Goal: Check status

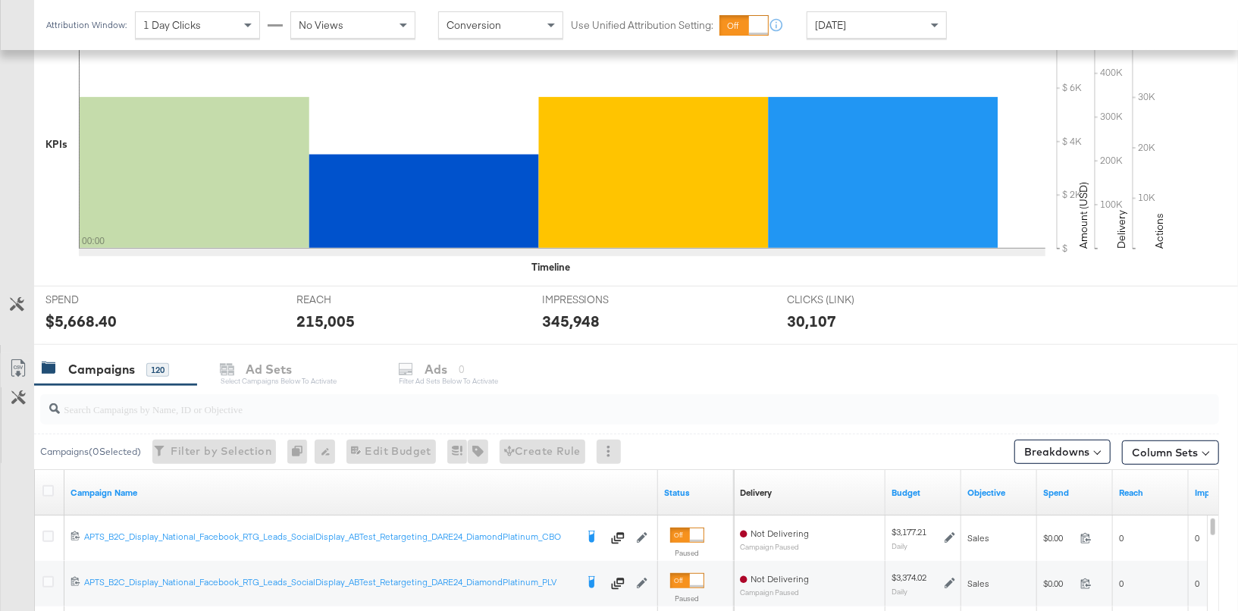
scroll to position [541, 0]
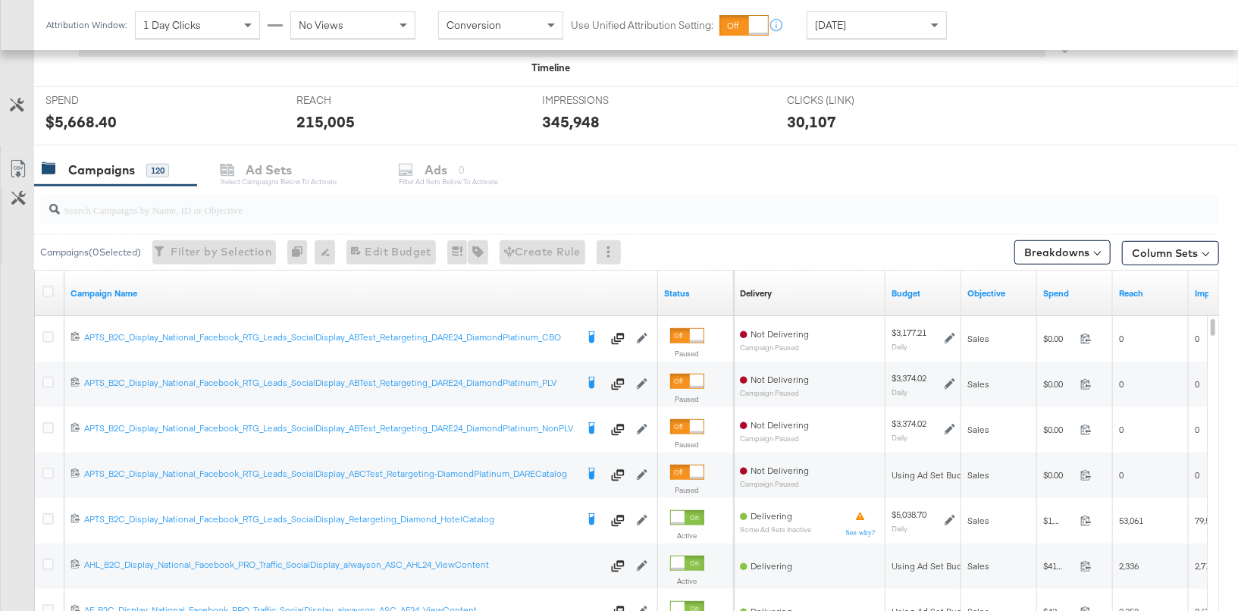
click at [455, 199] on input "search" at bounding box center [586, 204] width 1053 height 30
paste input "APTS_B2C_Display_National_Facebook_RTG_Leads_SocialDisplay_Retargeting_Diamond_…"
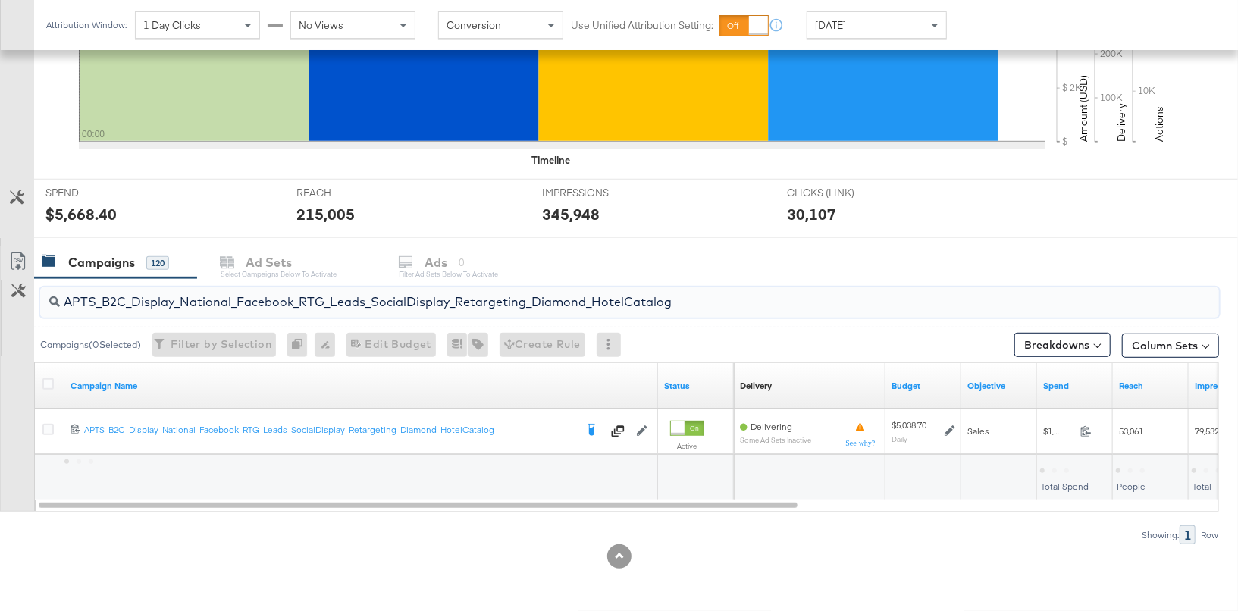
scroll to position [444, 0]
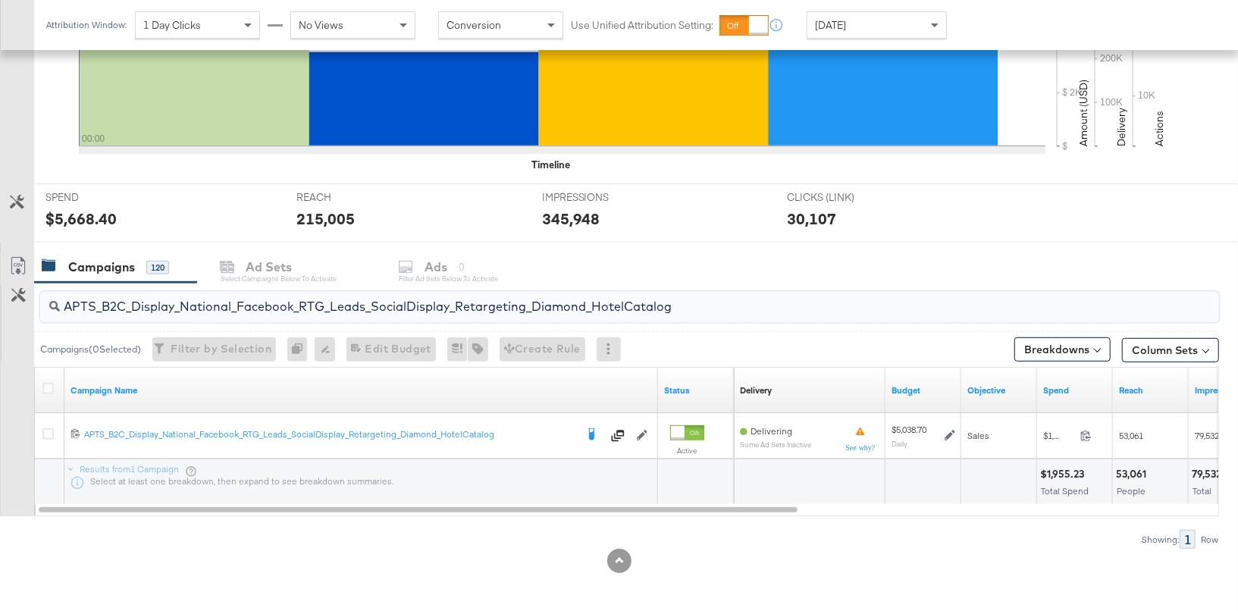
type input "APTS_B2C_Display_National_Facebook_RTG_Leads_SocialDisplay_Retargeting_Diamond_…"
click at [843, 17] on div "[DATE]" at bounding box center [877, 25] width 139 height 26
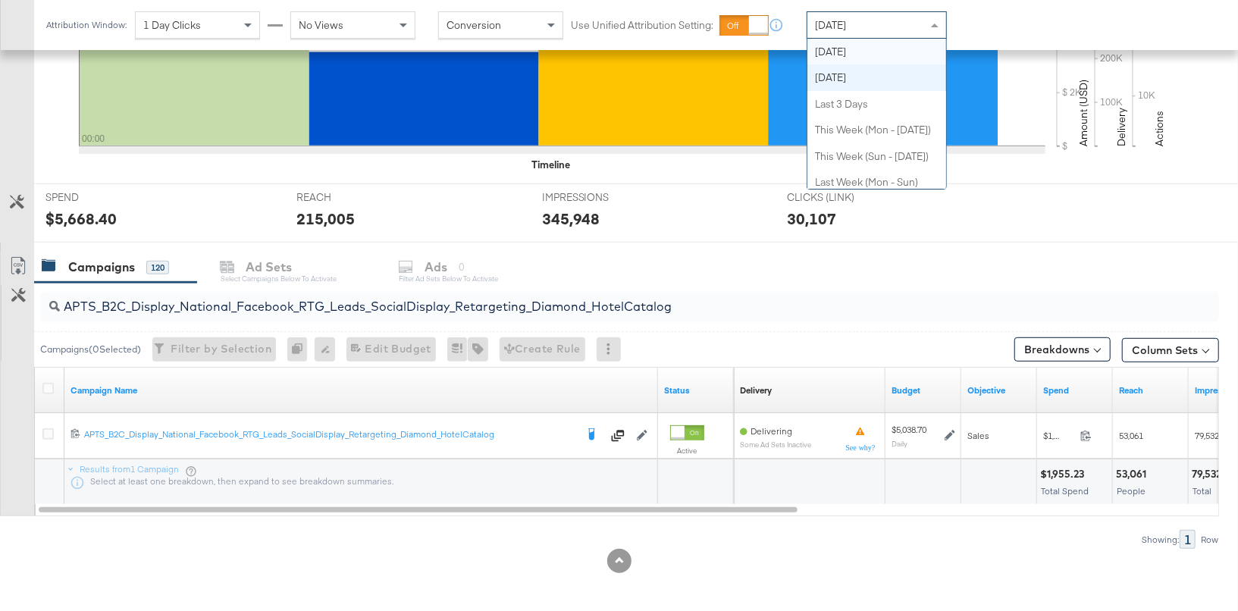
scroll to position [0, 0]
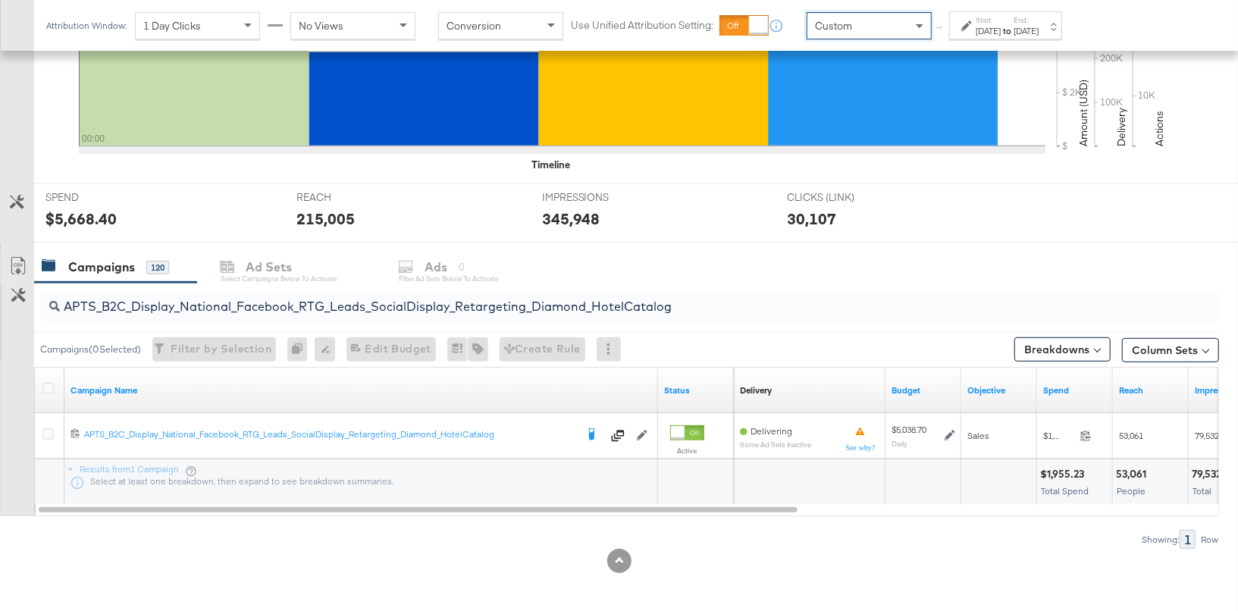
click at [997, 24] on label "Start:" at bounding box center [988, 20] width 25 height 10
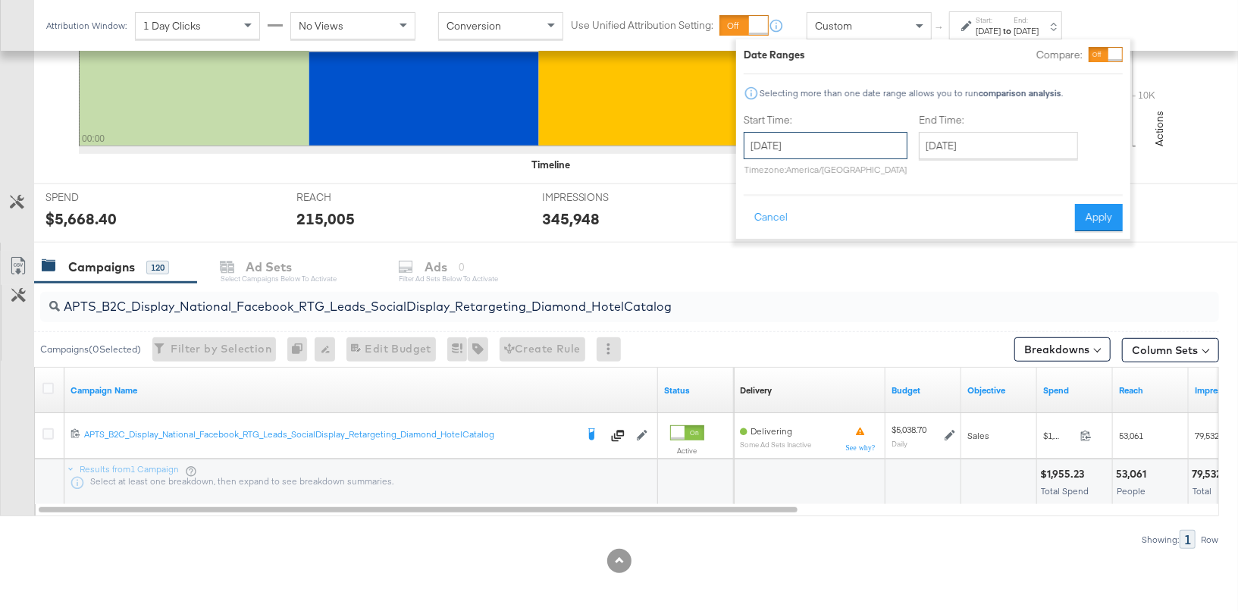
click at [835, 155] on input "[DATE]" at bounding box center [826, 145] width 164 height 27
click at [815, 258] on td "12" at bounding box center [813, 264] width 26 height 21
type input "[DATE]"
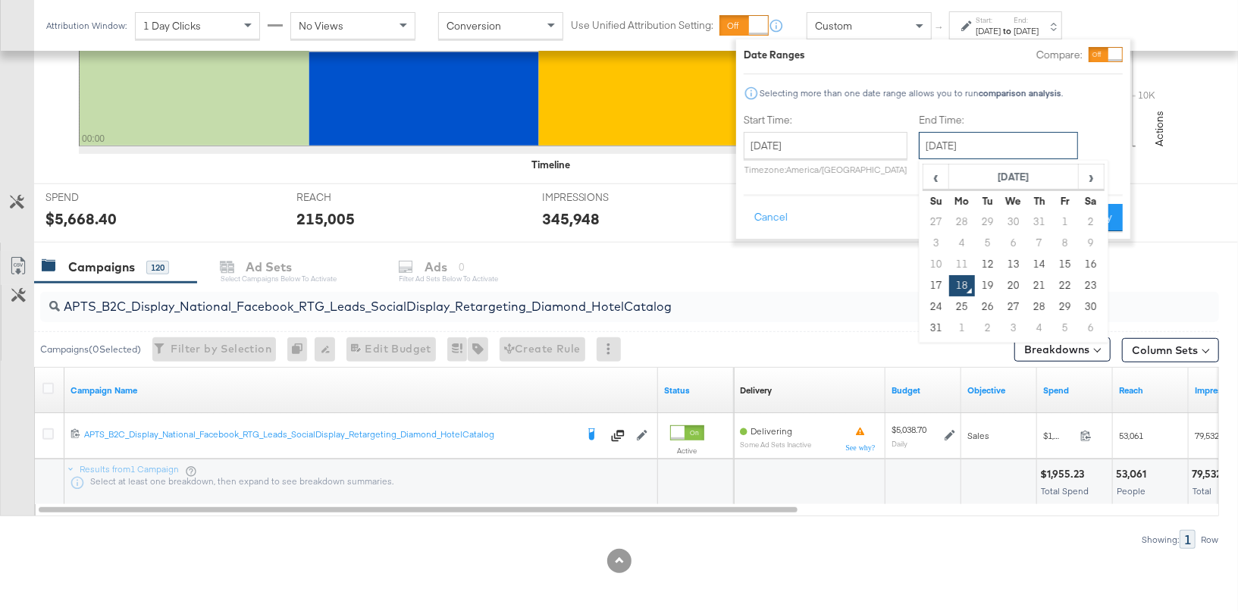
click at [947, 152] on input "[DATE]" at bounding box center [998, 145] width 159 height 27
click at [931, 275] on td "17" at bounding box center [937, 285] width 26 height 21
type input "[DATE]"
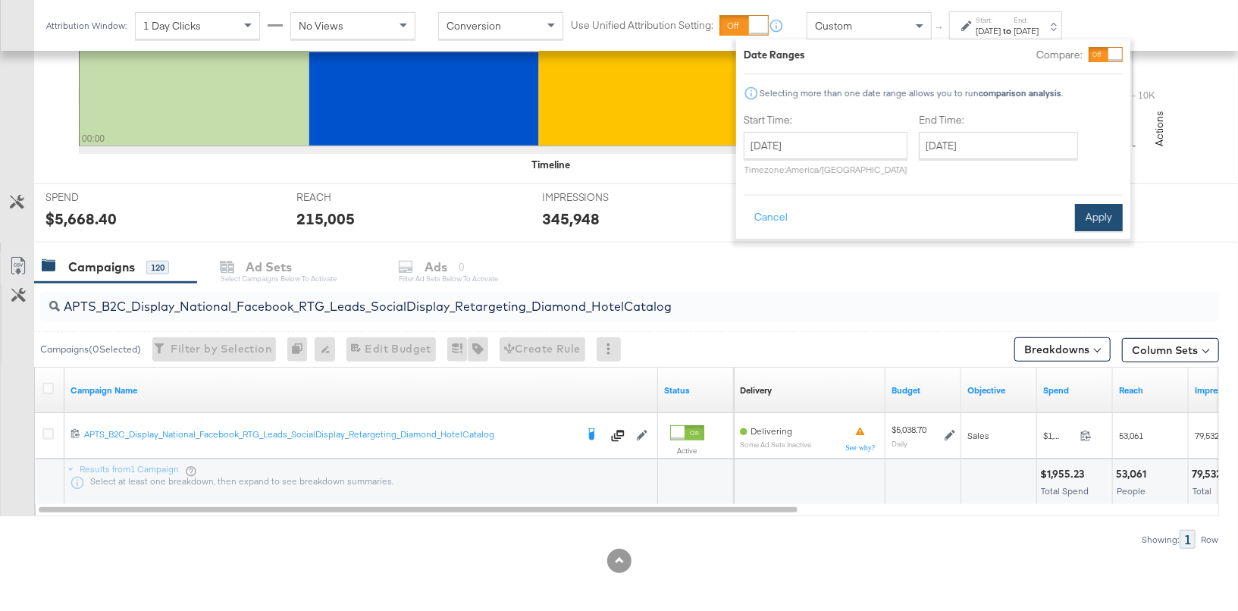
click at [1094, 215] on button "Apply" at bounding box center [1099, 217] width 48 height 27
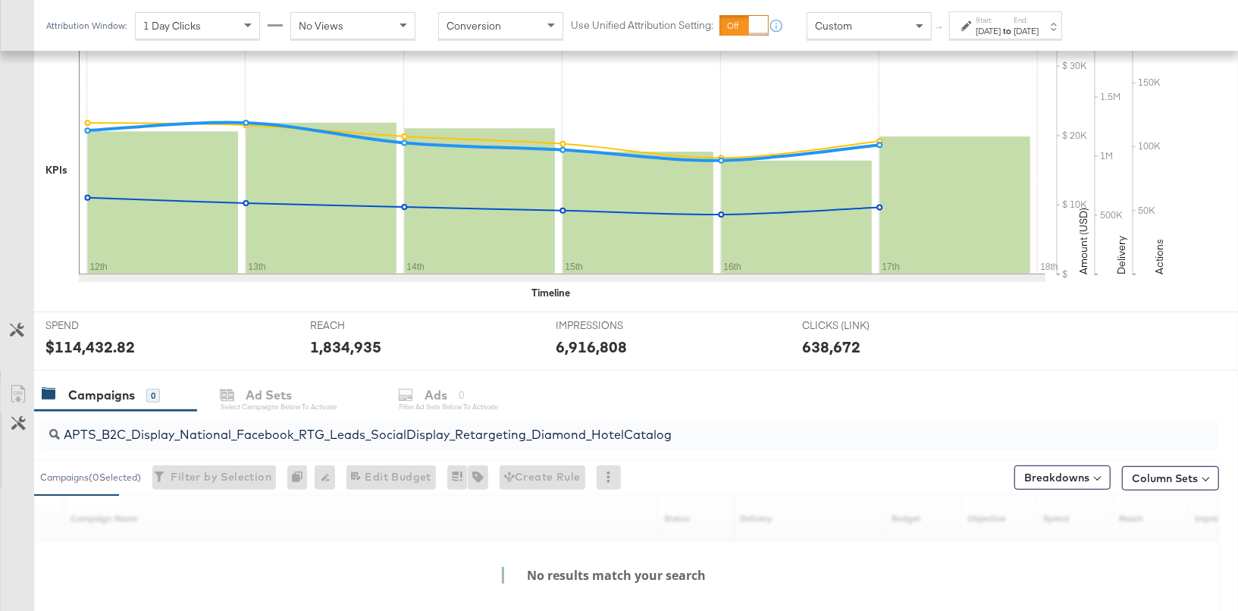
scroll to position [444, 0]
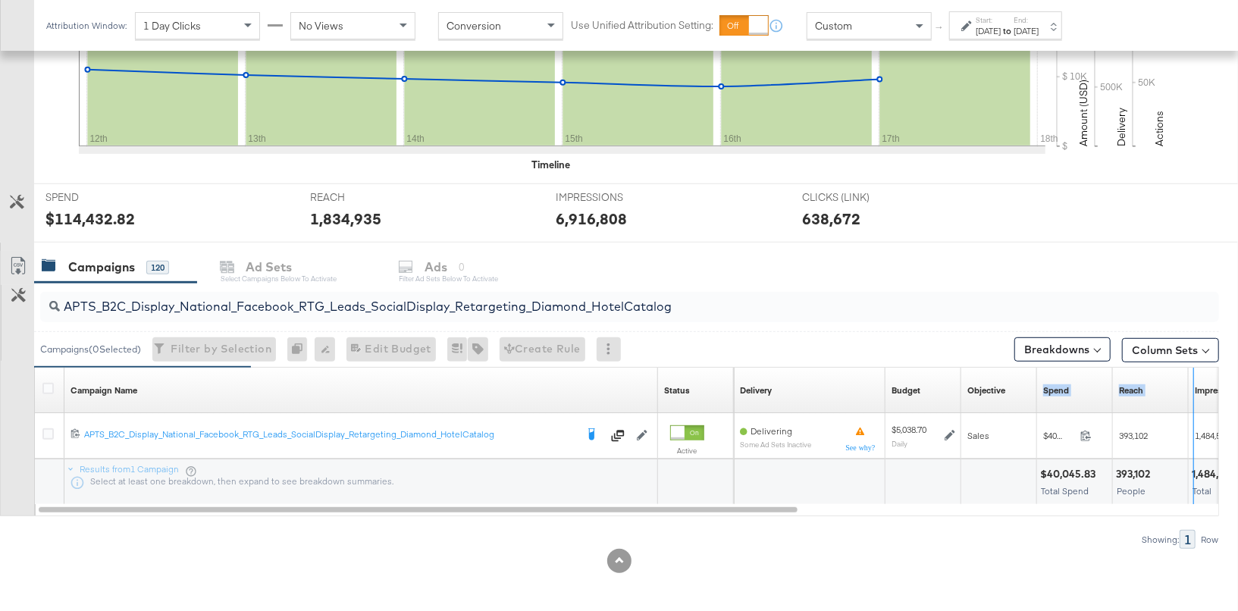
drag, startPoint x: 1112, startPoint y: 379, endPoint x: 1194, endPoint y: 375, distance: 82.0
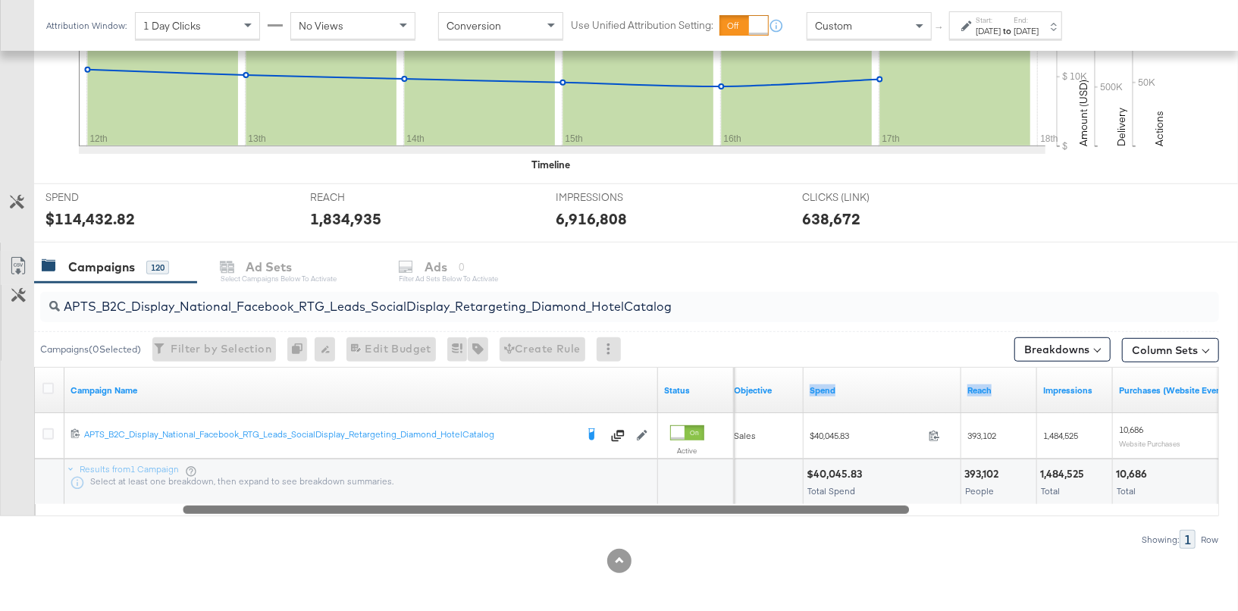
drag, startPoint x: 745, startPoint y: 508, endPoint x: 890, endPoint y: 520, distance: 145.3
click at [890, 520] on div "APTS_B2C_Display_National_Facebook_RTG_Leads_SocialDisplay_Retargeting_Diamond_…" at bounding box center [610, 416] width 1220 height 266
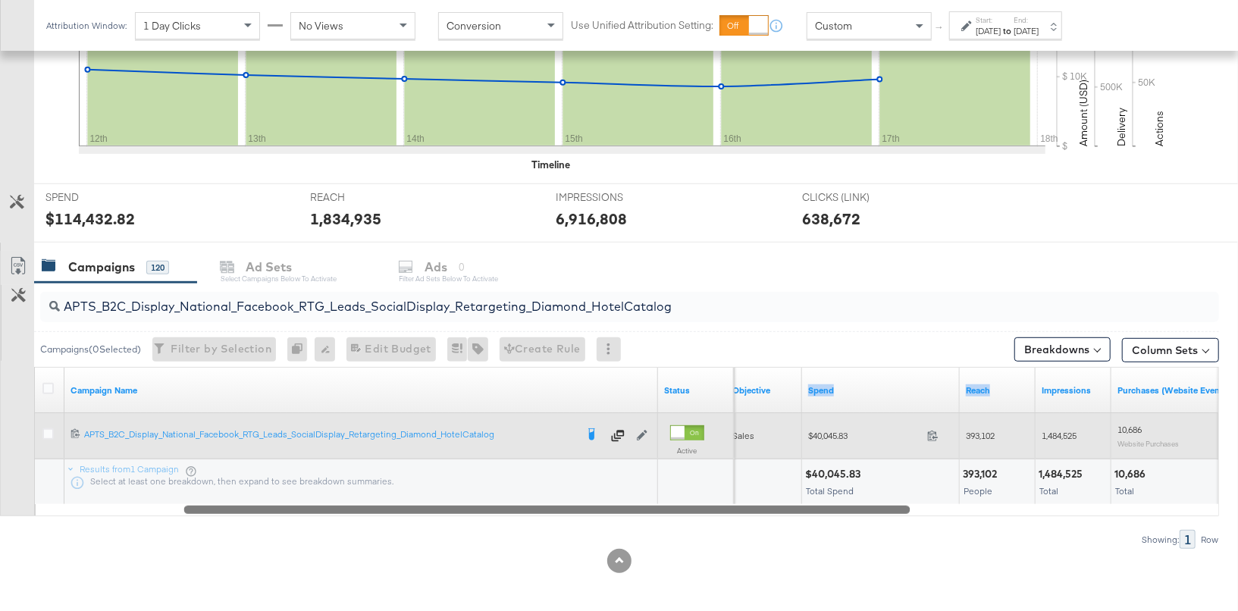
click at [832, 435] on span "$40,045.83" at bounding box center [864, 435] width 113 height 11
copy span "40,045.83"
click at [975, 433] on span "393,102" at bounding box center [980, 435] width 29 height 11
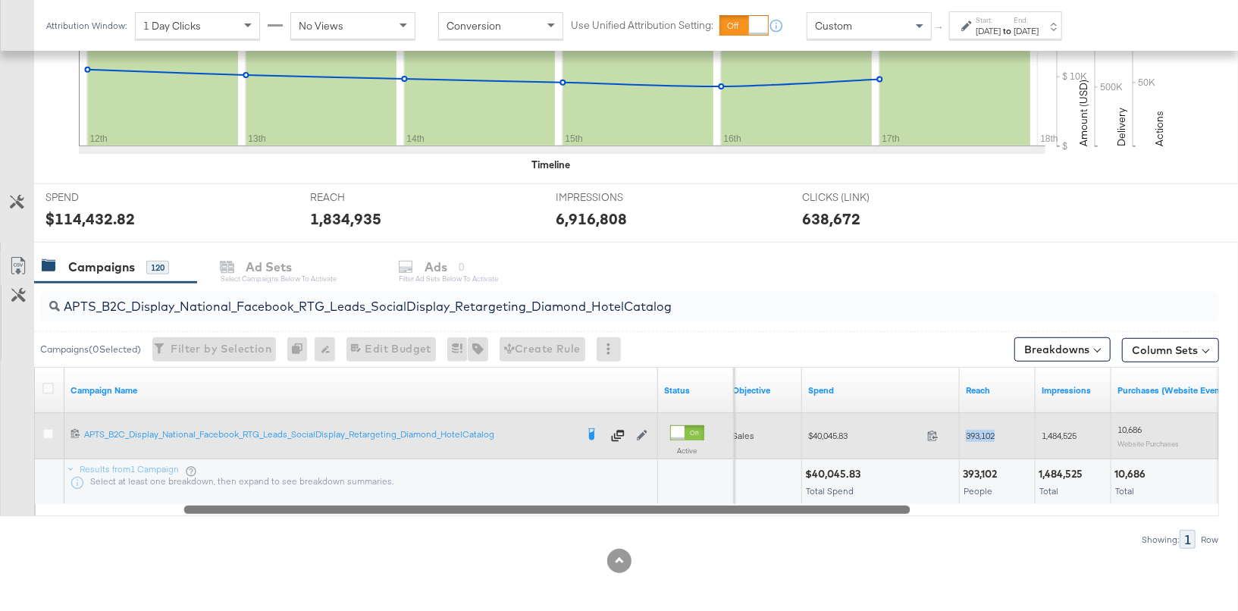
copy span "393,102"
click at [1067, 430] on span "1,484,525" at bounding box center [1059, 435] width 35 height 11
copy span "1,484,525"
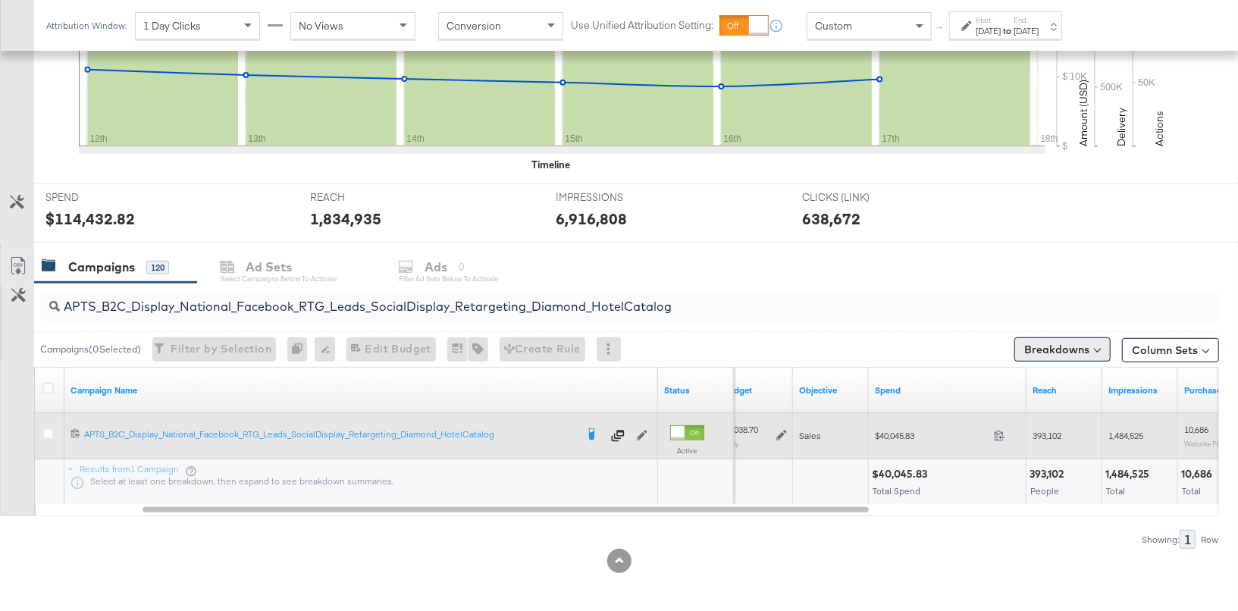
click at [1058, 353] on button "Breakdowns" at bounding box center [1063, 349] width 96 height 24
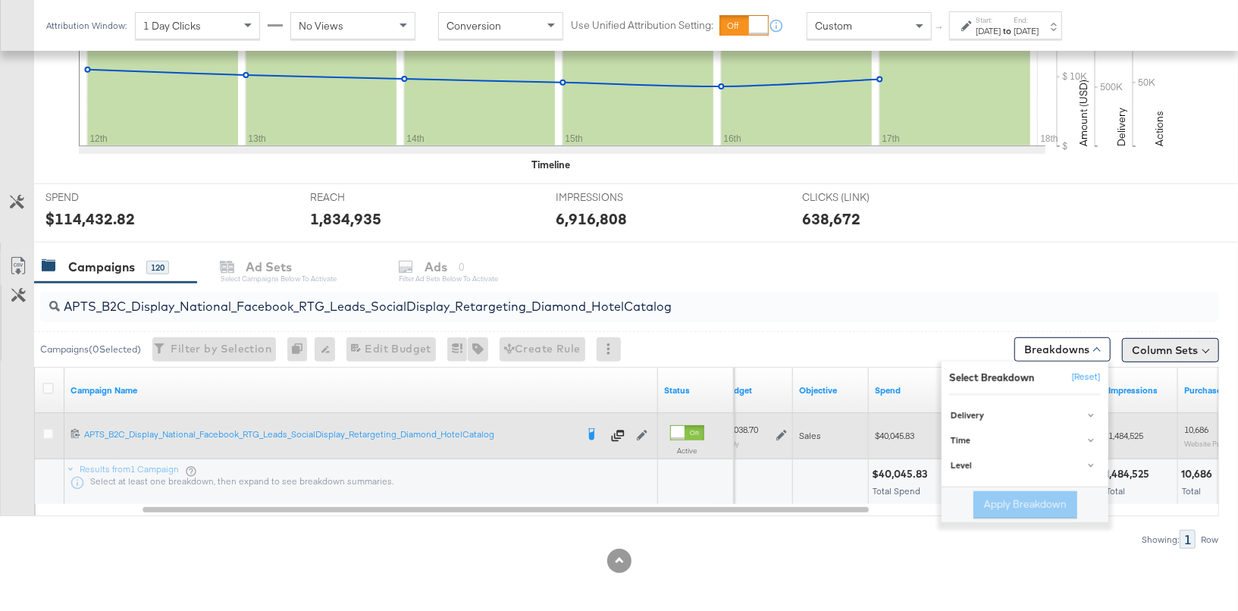
click at [1132, 347] on button "Column Sets" at bounding box center [1170, 350] width 97 height 24
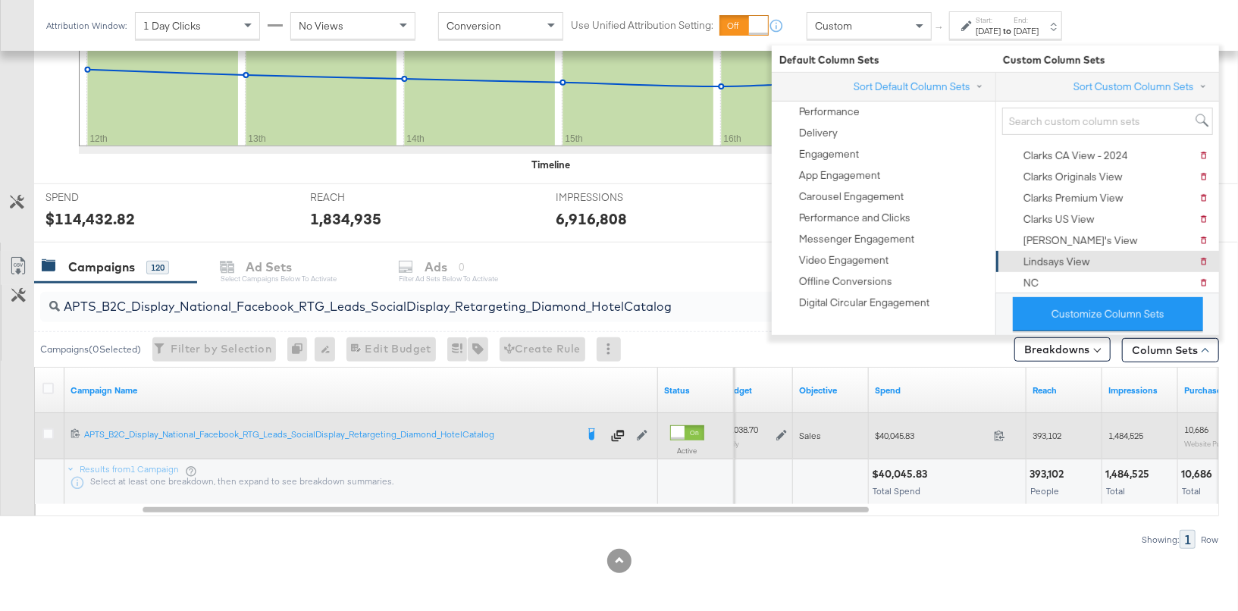
scroll to position [0, 0]
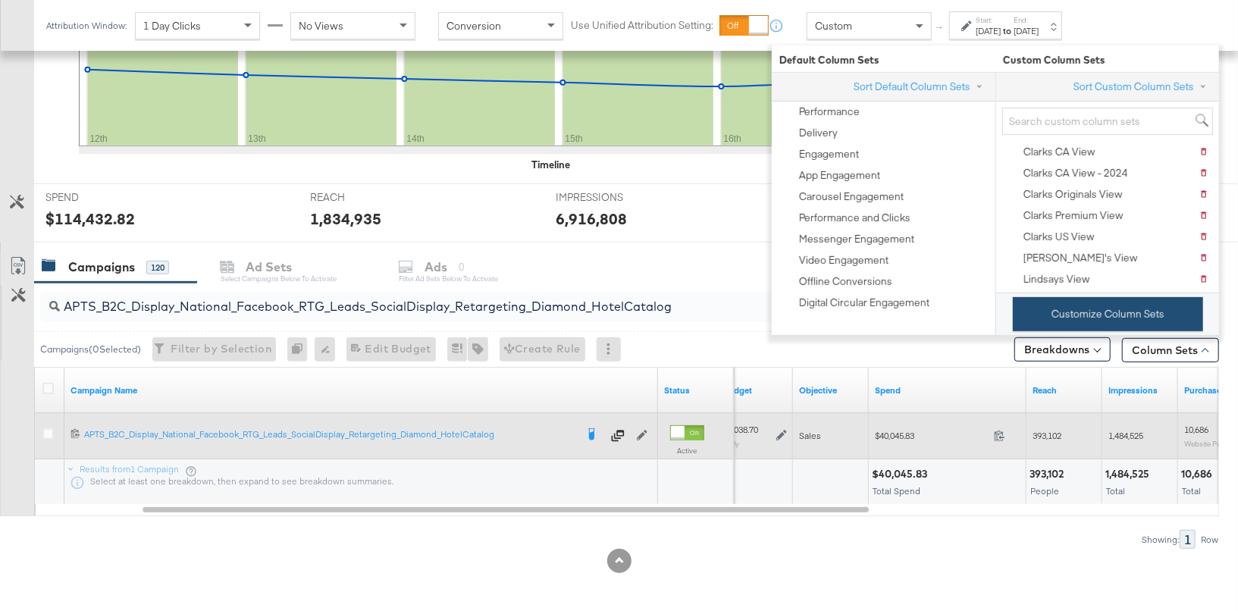
click at [1068, 303] on button "Customize Column Sets" at bounding box center [1108, 314] width 190 height 34
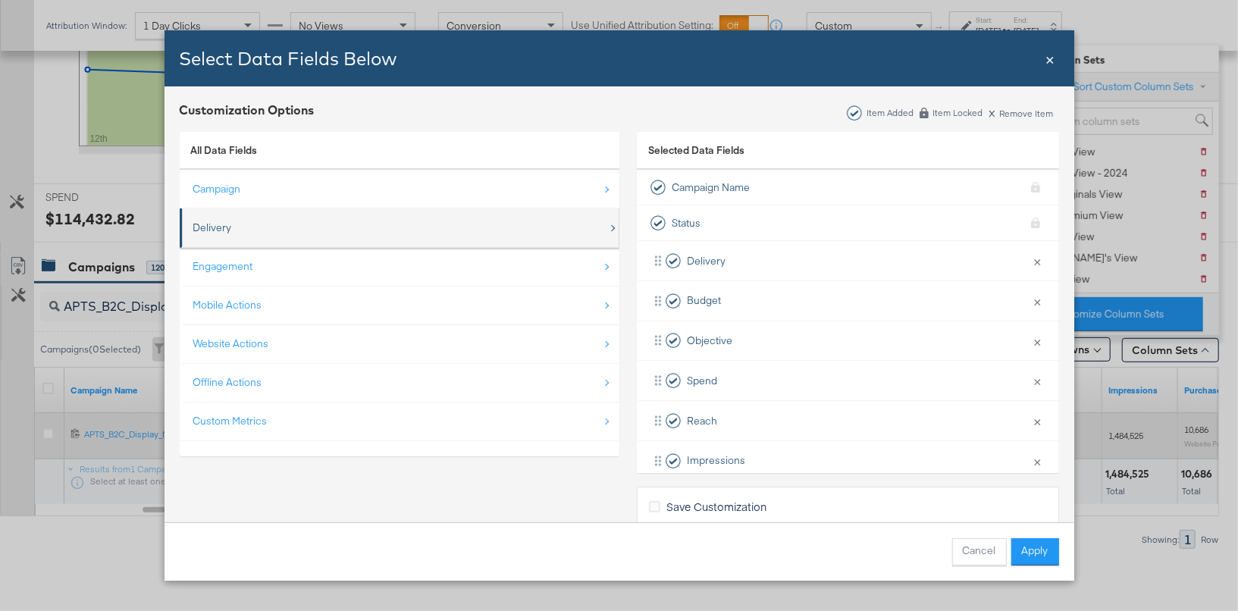
click at [305, 238] on div "Delivery" at bounding box center [400, 227] width 415 height 31
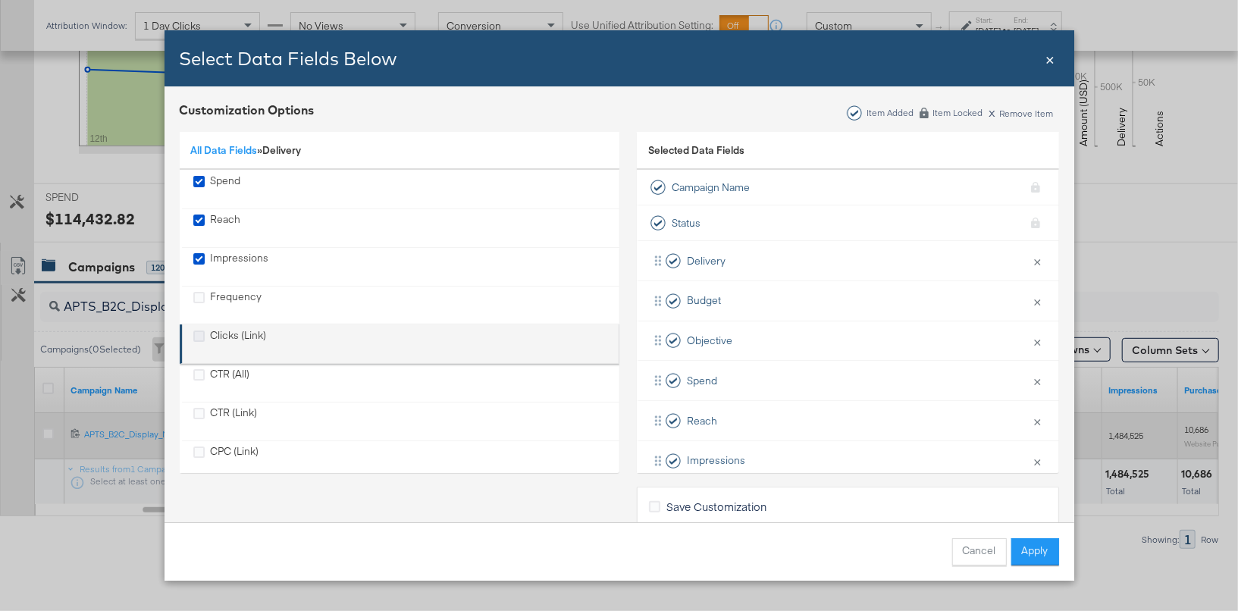
click at [195, 336] on icon "Clicks (Link)" at bounding box center [198, 336] width 11 height 11
click at [0, 0] on input "Clicks (Link)" at bounding box center [0, 0] width 0 height 0
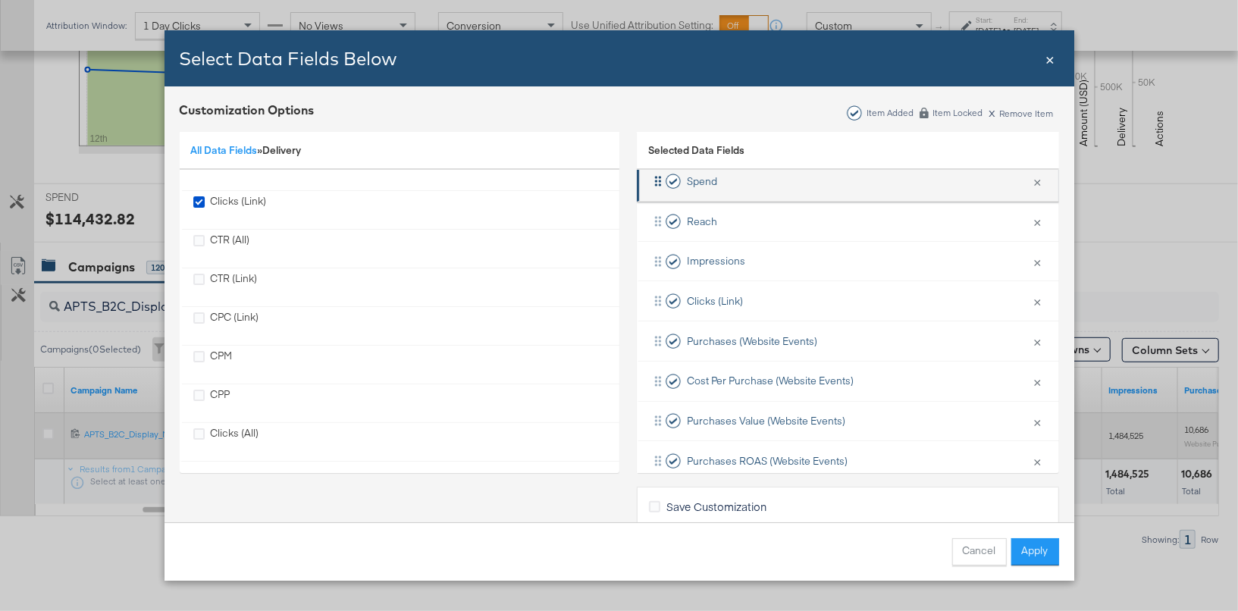
scroll to position [218, 0]
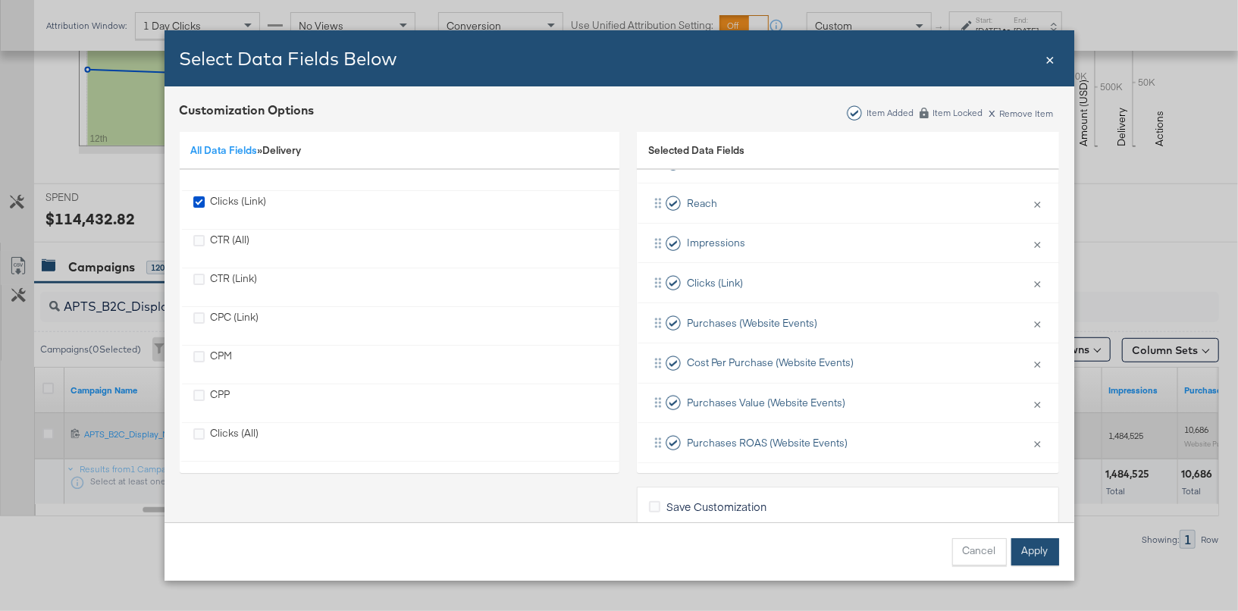
click at [1047, 548] on button "Apply" at bounding box center [1036, 551] width 48 height 27
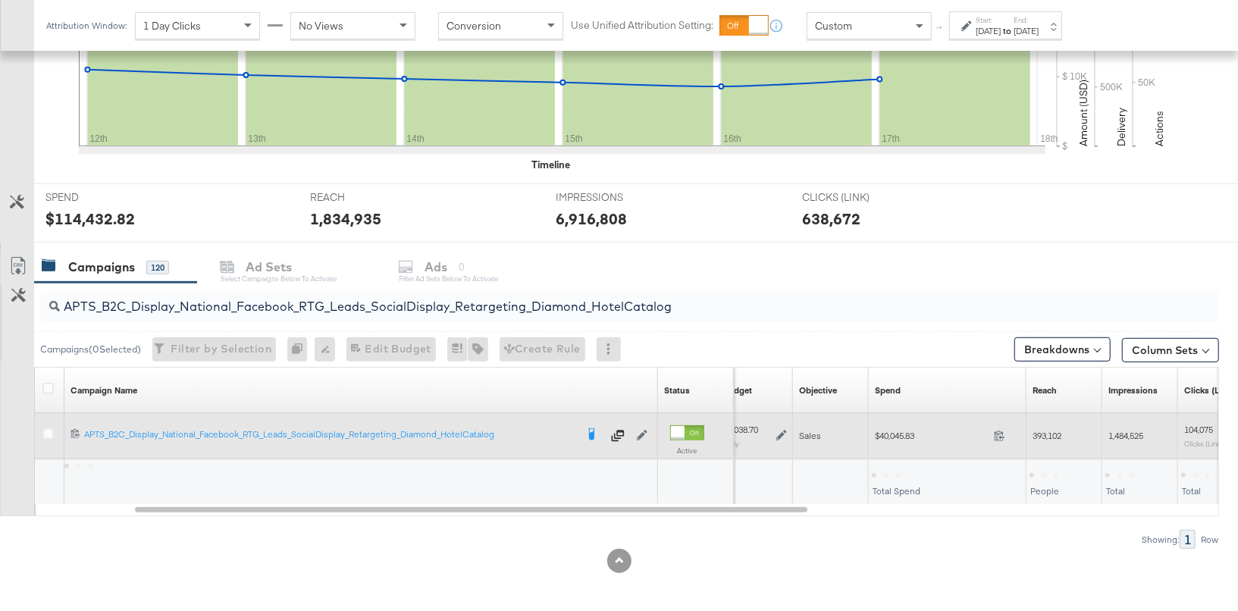
scroll to position [0, 0]
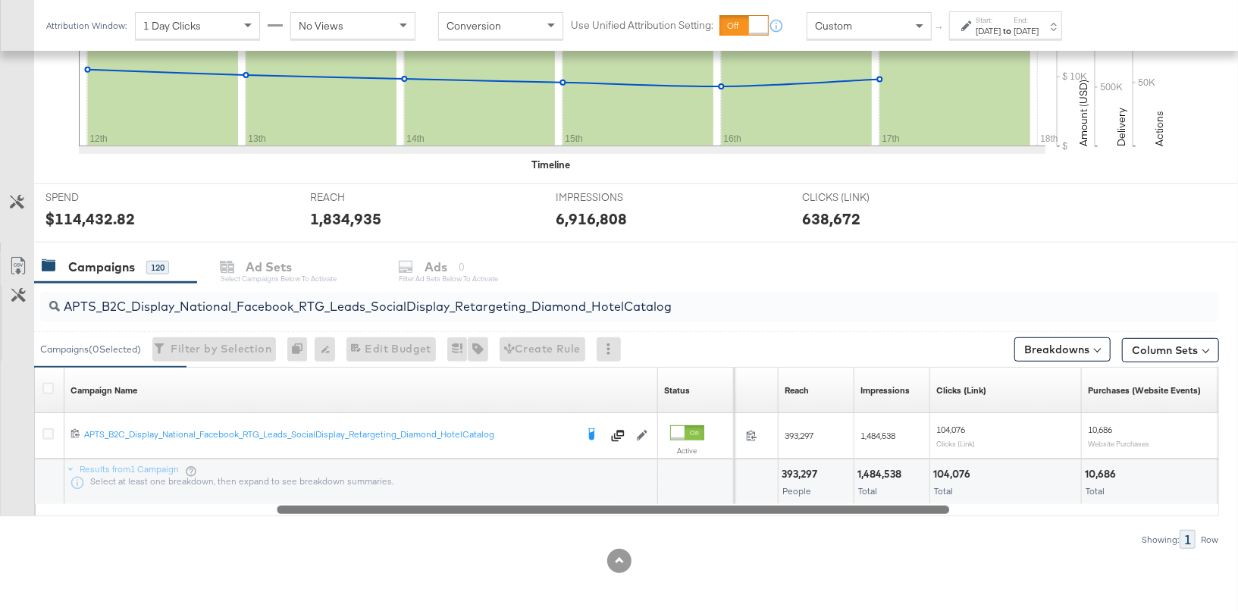
drag, startPoint x: 733, startPoint y: 507, endPoint x: 875, endPoint y: 507, distance: 141.8
click at [875, 507] on div at bounding box center [613, 509] width 673 height 13
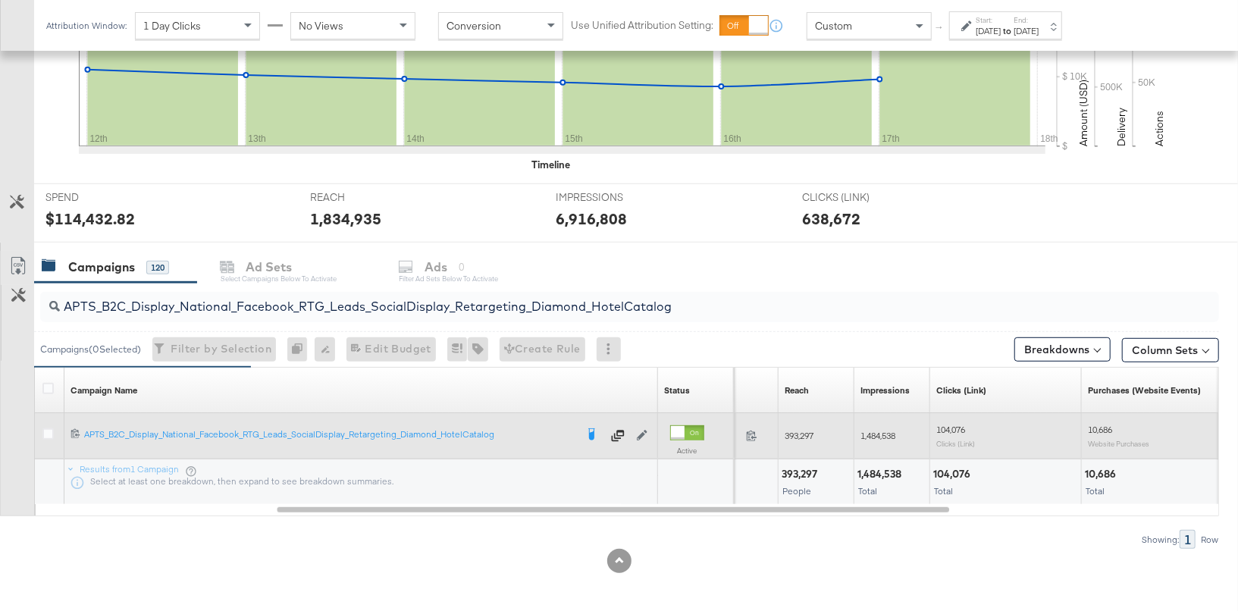
click at [946, 427] on span "104,076" at bounding box center [951, 429] width 29 height 11
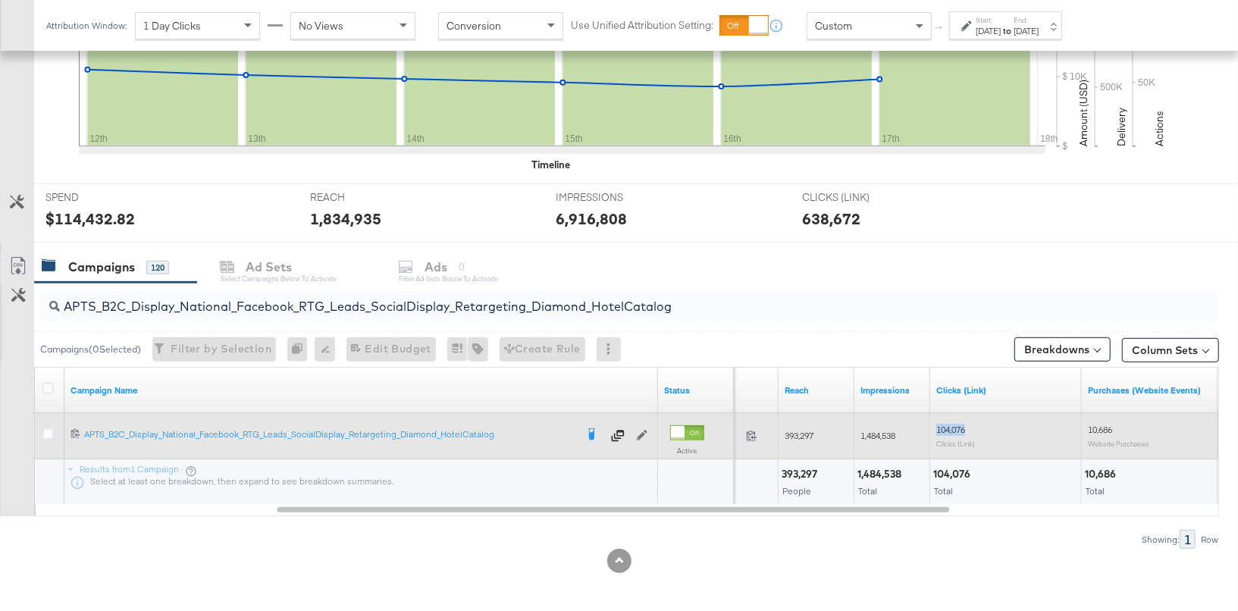
copy span "104,076"
click at [1100, 424] on span "10,686" at bounding box center [1100, 429] width 24 height 11
copy span "10,686"
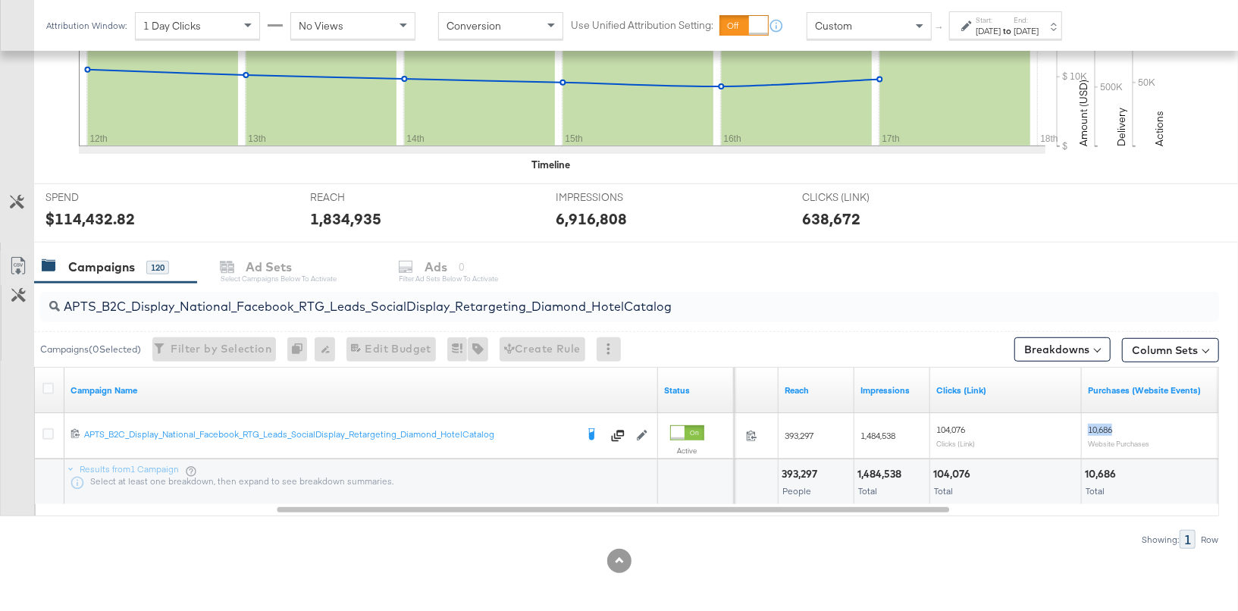
click at [546, 305] on input "APTS_B2C_Display_National_Facebook_RTG_Leads_SocialDisplay_Retargeting_Diamond_…" at bounding box center [586, 301] width 1053 height 30
paste input "alwayson_Retargeting_DARE24_DiamondPlatinum"
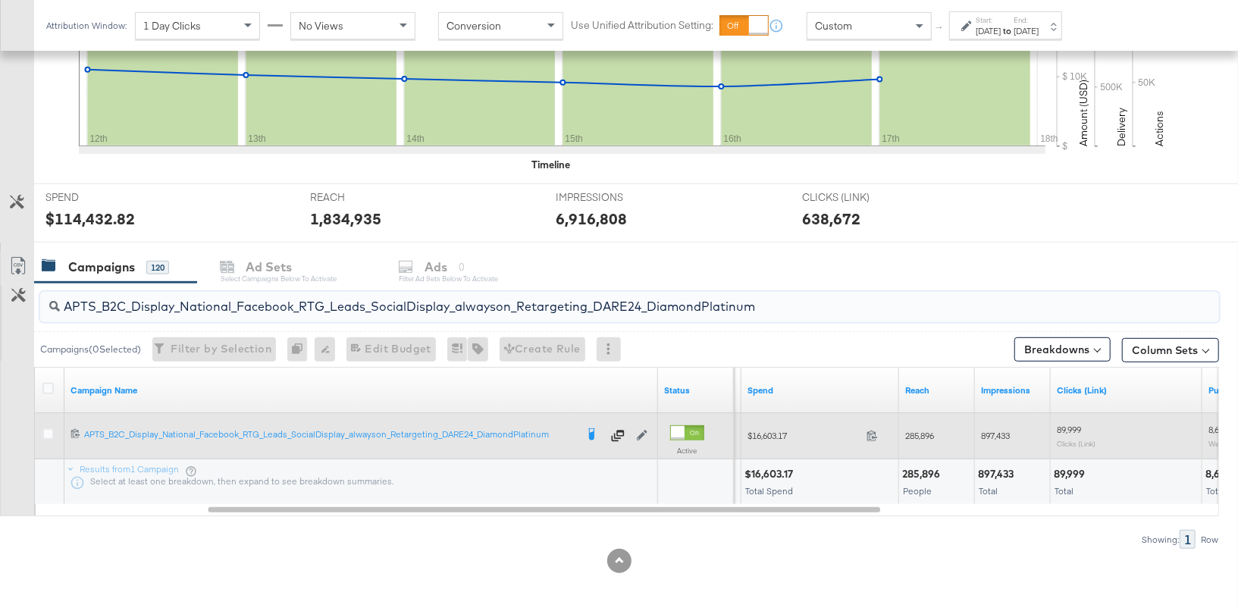
type input "APTS_B2C_Display_National_Facebook_RTG_Leads_SocialDisplay_alwayson_Retargeting…"
click at [777, 435] on span "$16,603.17" at bounding box center [804, 435] width 113 height 11
copy span "16,603.17"
click at [933, 430] on span "285,896" at bounding box center [920, 435] width 29 height 11
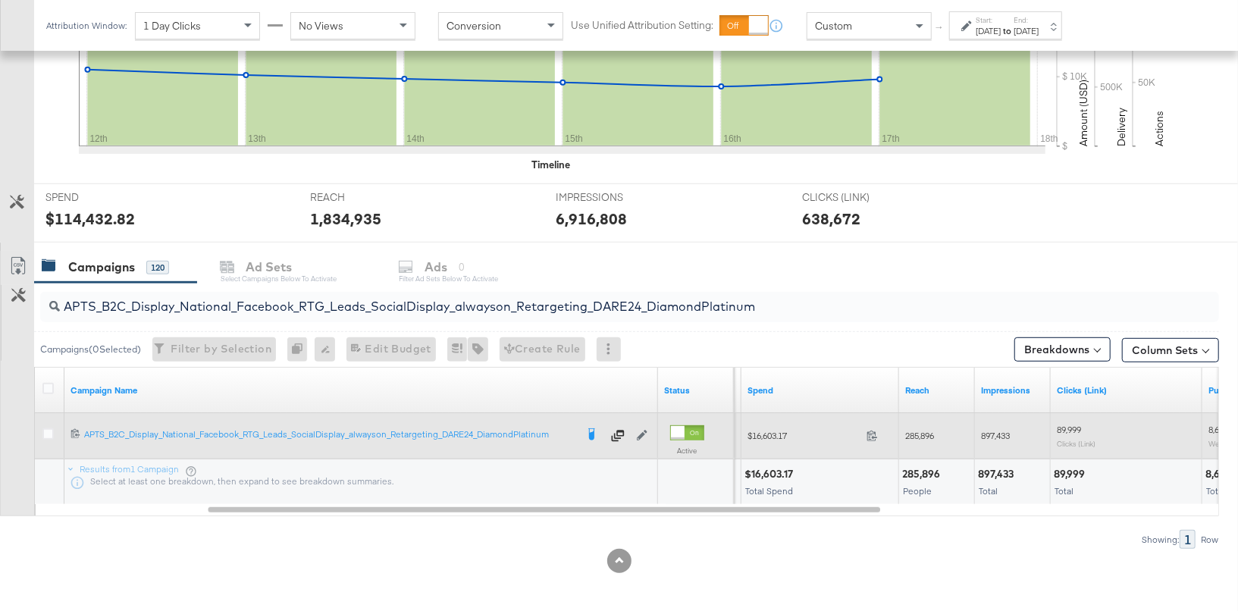
click at [933, 430] on span "285,896" at bounding box center [920, 435] width 29 height 11
copy span "285,896"
click at [1005, 434] on span "897,433" at bounding box center [995, 435] width 29 height 11
copy span "897,433"
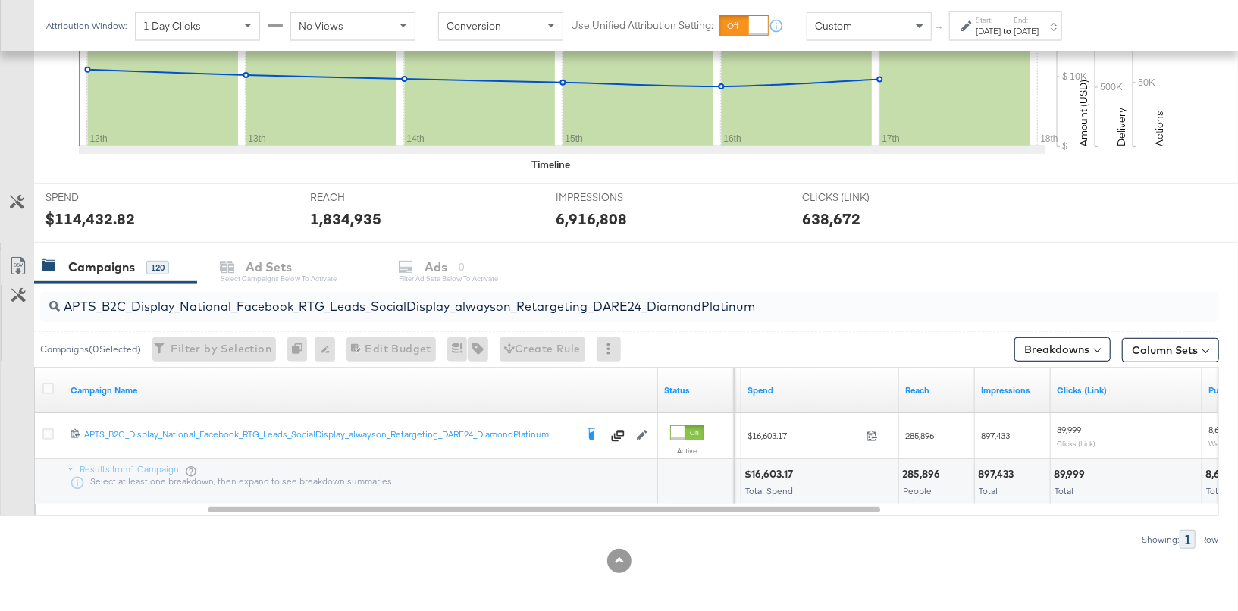
click at [1001, 31] on div "[DATE]" at bounding box center [988, 31] width 25 height 12
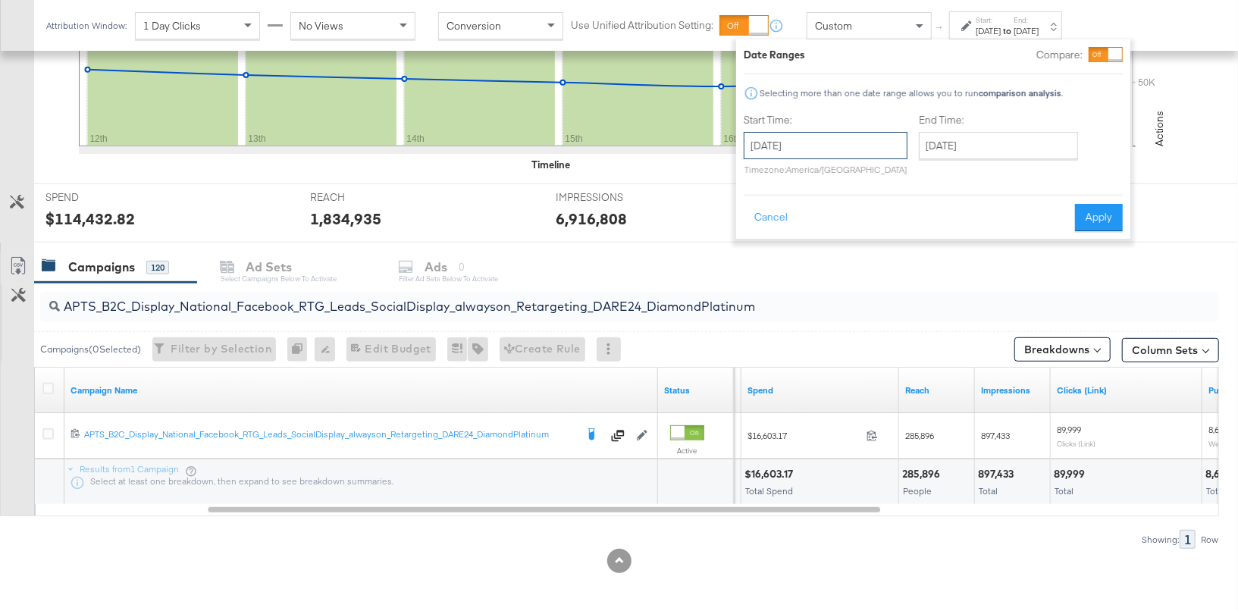
click at [848, 140] on input "[DATE]" at bounding box center [826, 145] width 164 height 27
click at [882, 224] on td "1" at bounding box center [890, 222] width 26 height 21
type input "[DATE]"
click at [1084, 210] on button "Apply" at bounding box center [1093, 217] width 48 height 27
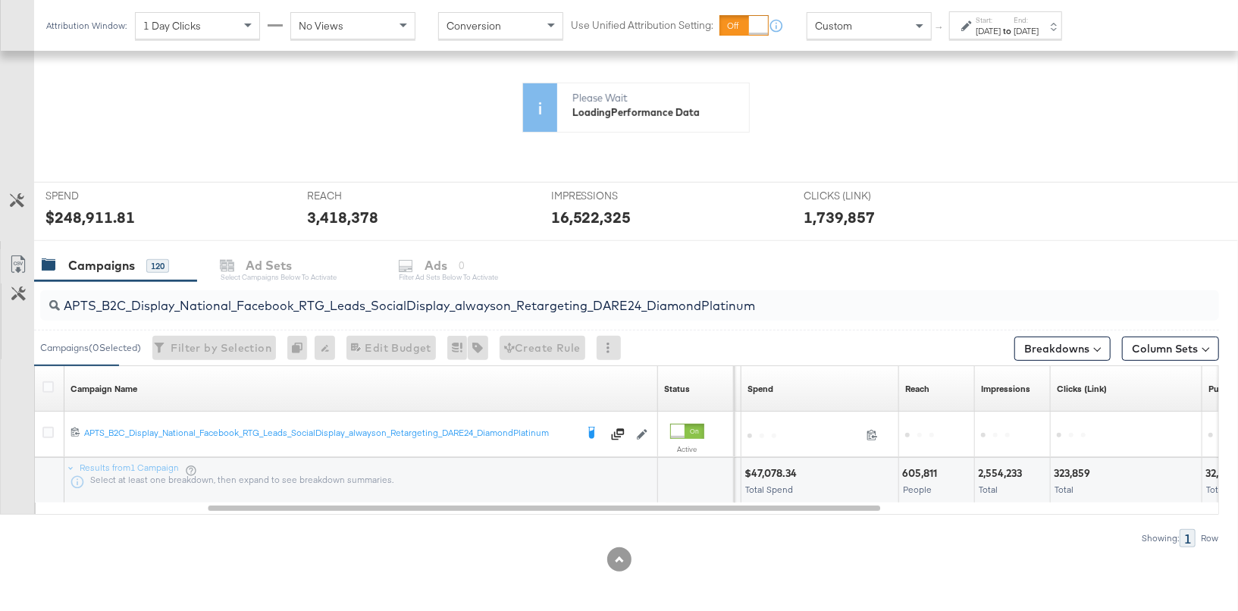
scroll to position [444, 0]
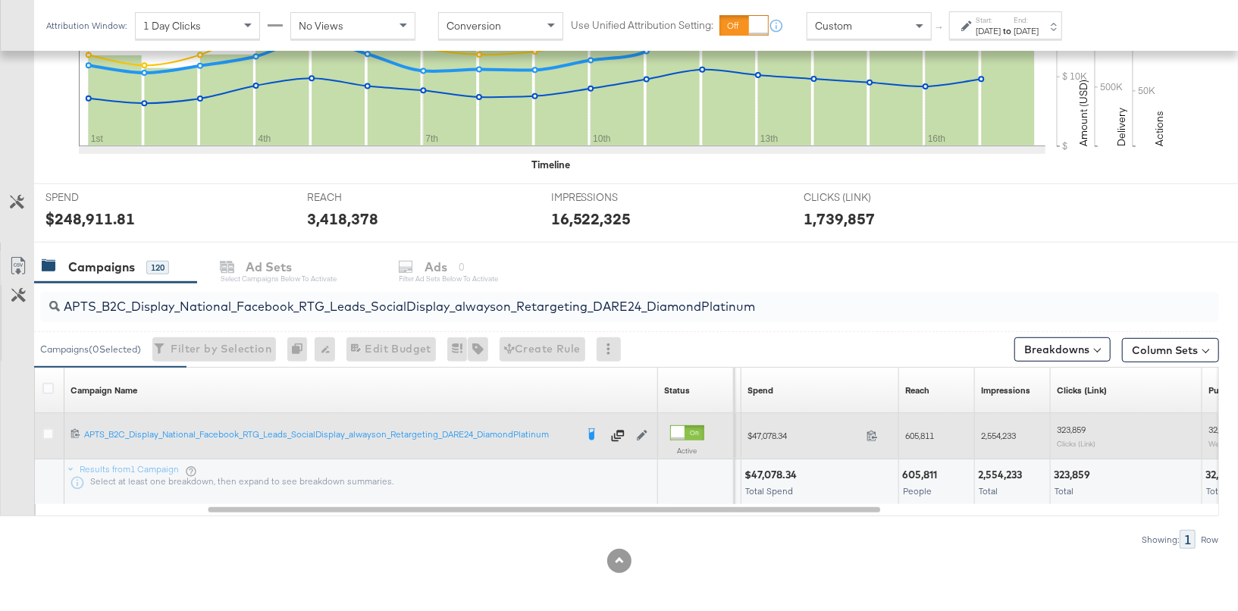
click at [780, 434] on span "$47,078.34" at bounding box center [804, 435] width 113 height 11
copy span "47,078.34"
click at [930, 434] on span "605,811" at bounding box center [920, 435] width 29 height 11
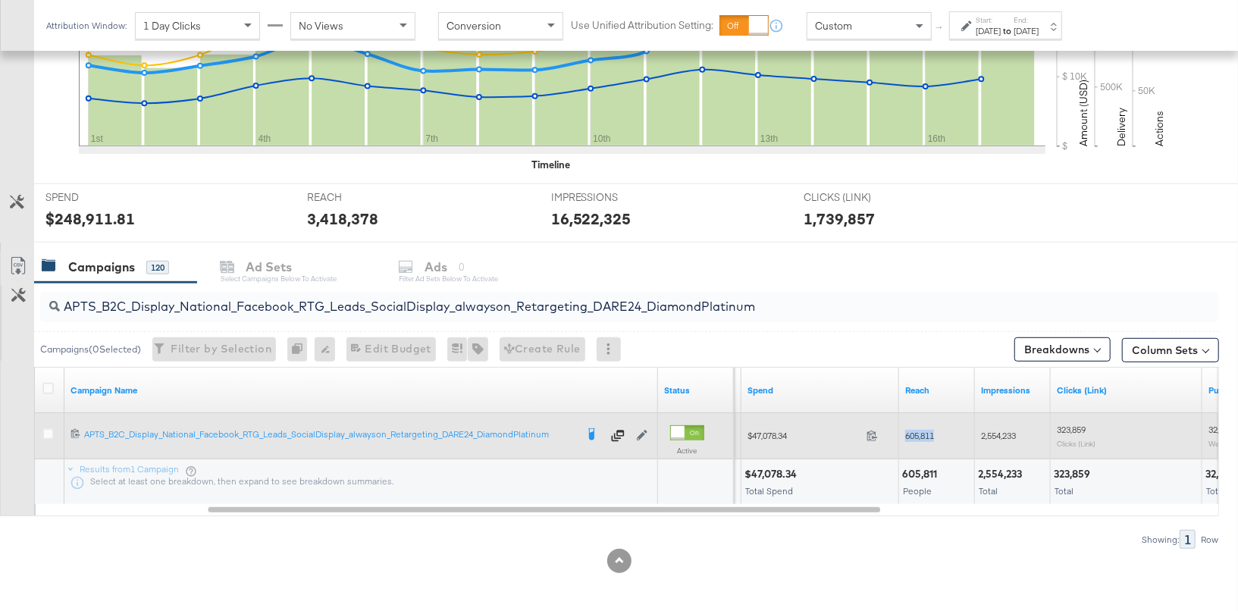
copy span "605,811"
click at [1006, 432] on span "2,554,233" at bounding box center [998, 435] width 35 height 11
click at [1069, 428] on span "323,859" at bounding box center [1071, 429] width 29 height 11
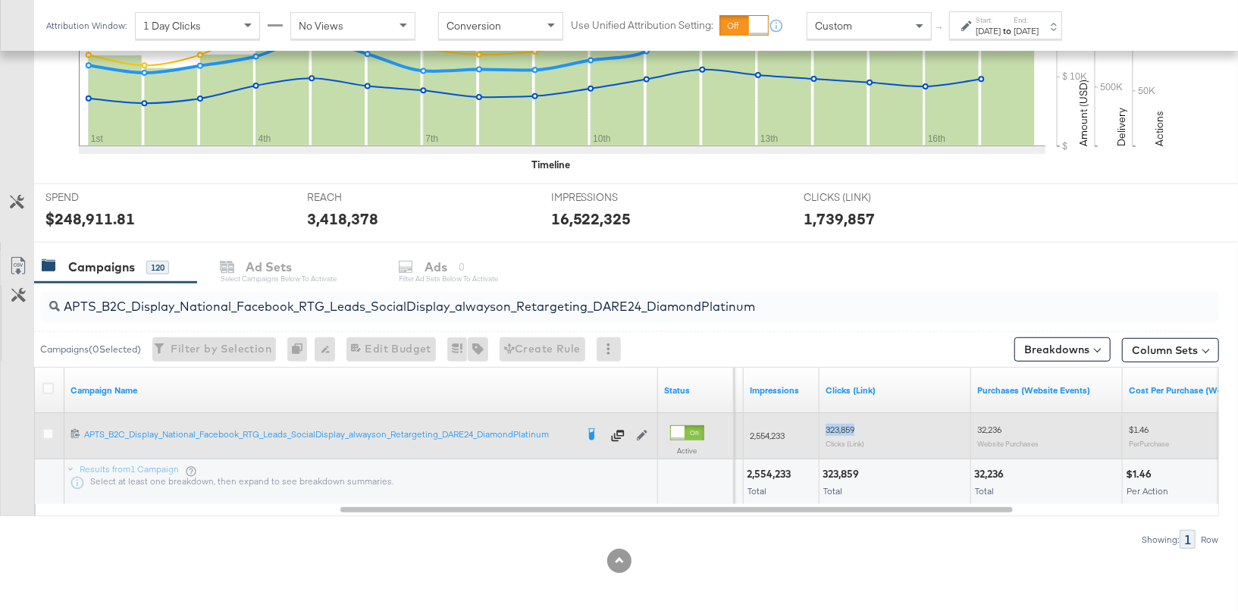
click at [991, 424] on span "32,236" at bounding box center [990, 429] width 24 height 11
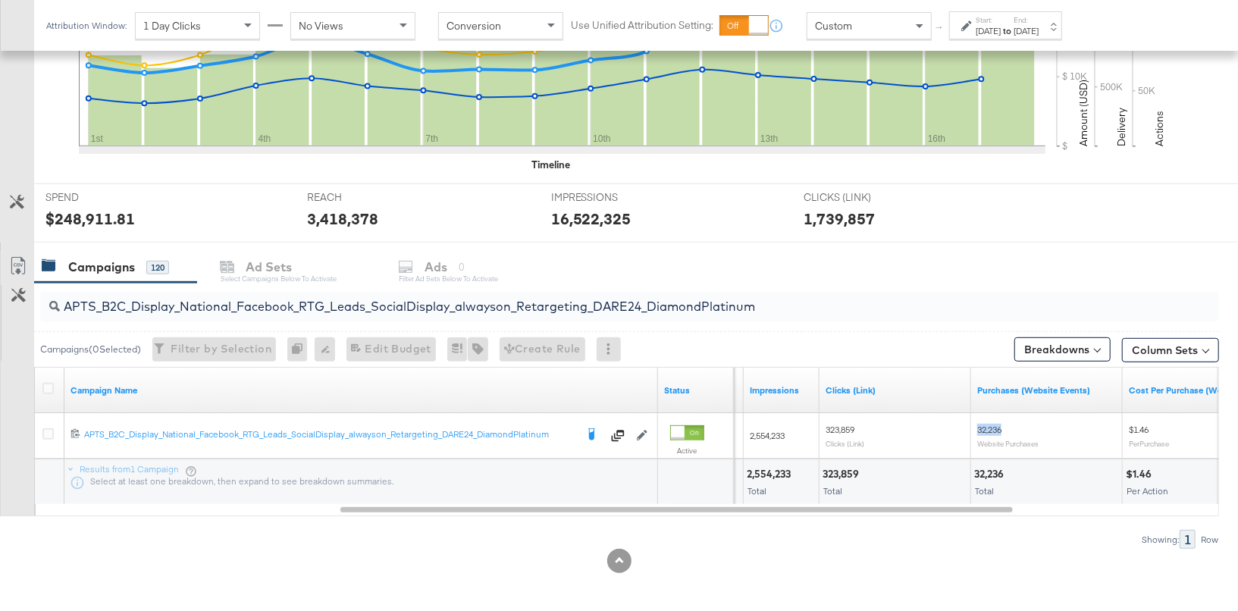
click at [518, 303] on input "APTS_B2C_Display_National_Facebook_RTG_Leads_SocialDisplay_alwayson_Retargeting…" at bounding box center [586, 301] width 1053 height 30
paste input "Retargeting_Diamond_HotelCatalog"
type input "APTS_B2C_Display_National_Facebook_RTG_Leads_SocialDisplay_Retargeting_Diamond_…"
click at [1001, 28] on div "[DATE]" at bounding box center [988, 31] width 25 height 12
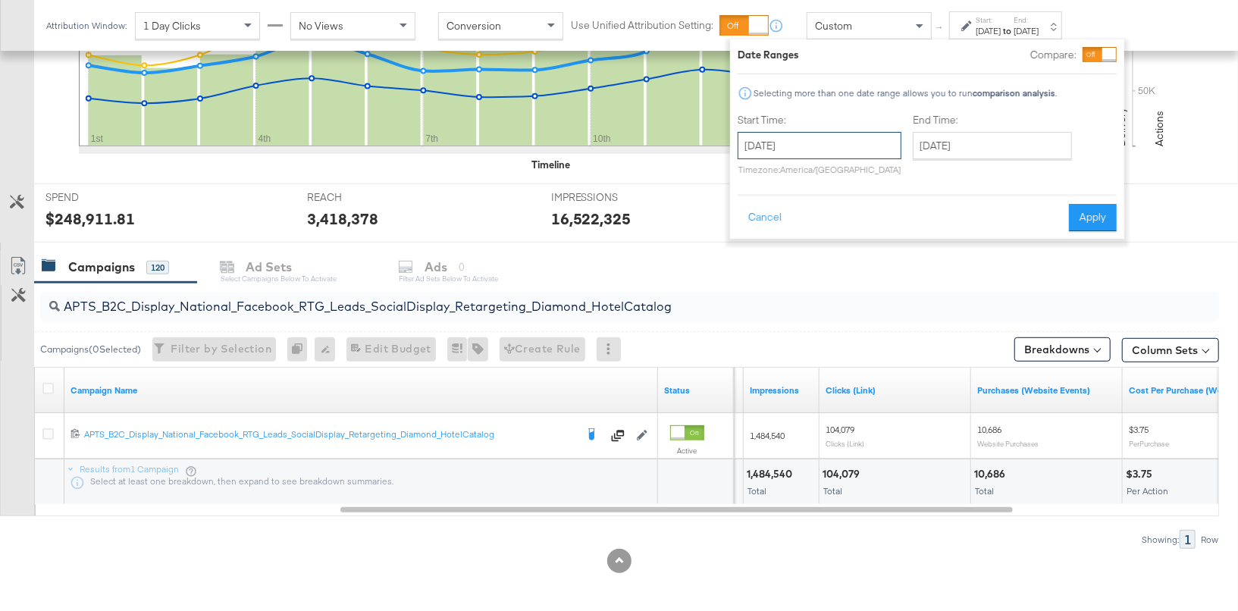
click at [769, 148] on input "[DATE]" at bounding box center [820, 145] width 164 height 27
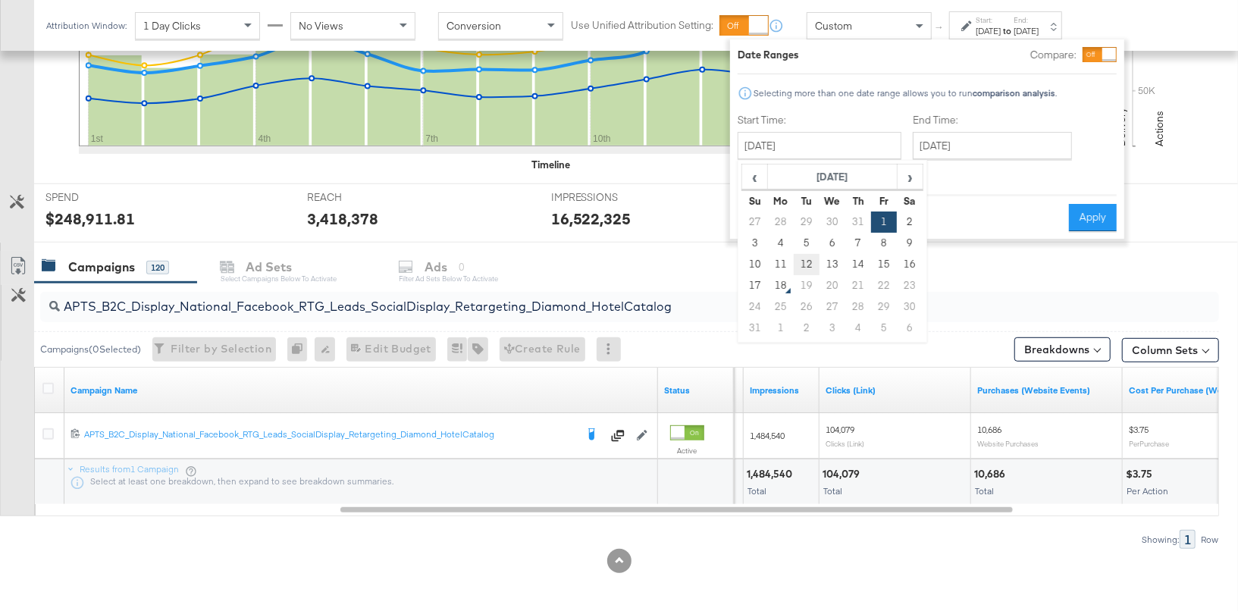
click at [795, 256] on td "12" at bounding box center [807, 264] width 26 height 21
type input "[DATE]"
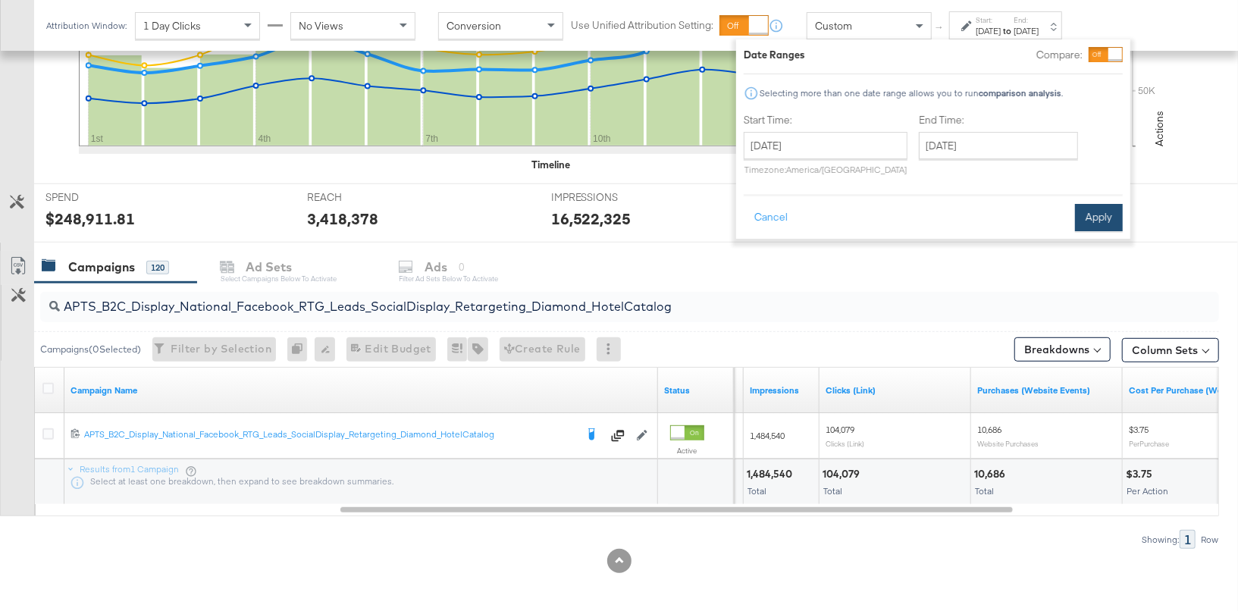
click at [1087, 210] on button "Apply" at bounding box center [1099, 217] width 48 height 27
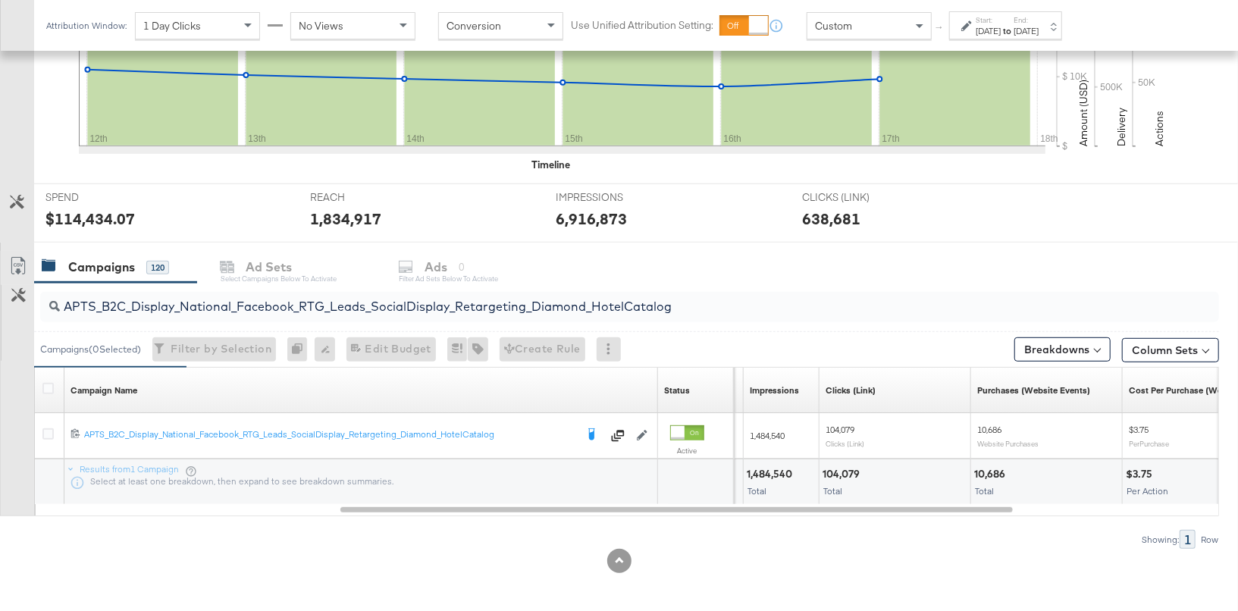
click at [883, 32] on div "Custom" at bounding box center [870, 26] width 124 height 26
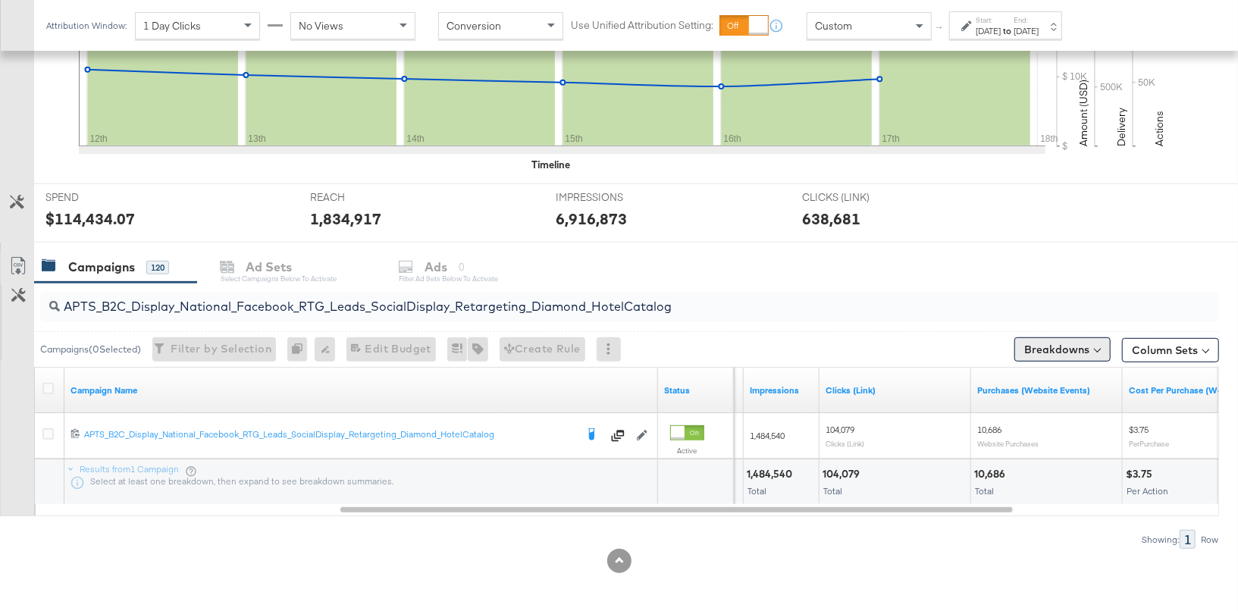
click at [1089, 343] on button "Breakdowns" at bounding box center [1063, 349] width 96 height 24
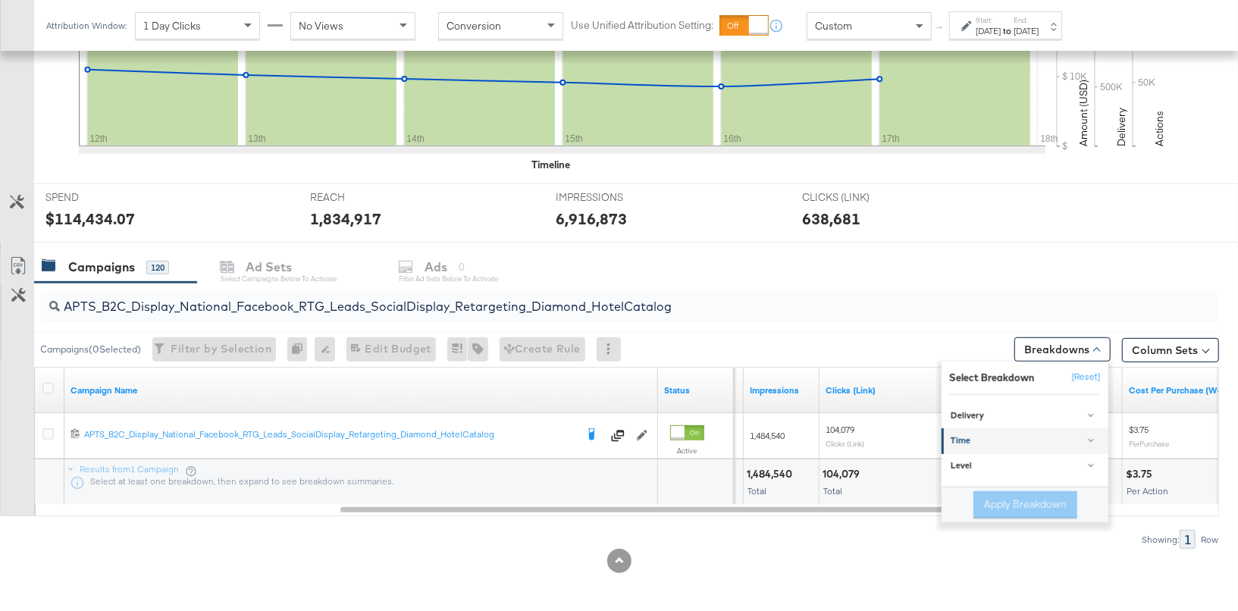
click at [1087, 435] on div "Time" at bounding box center [1026, 441] width 151 height 12
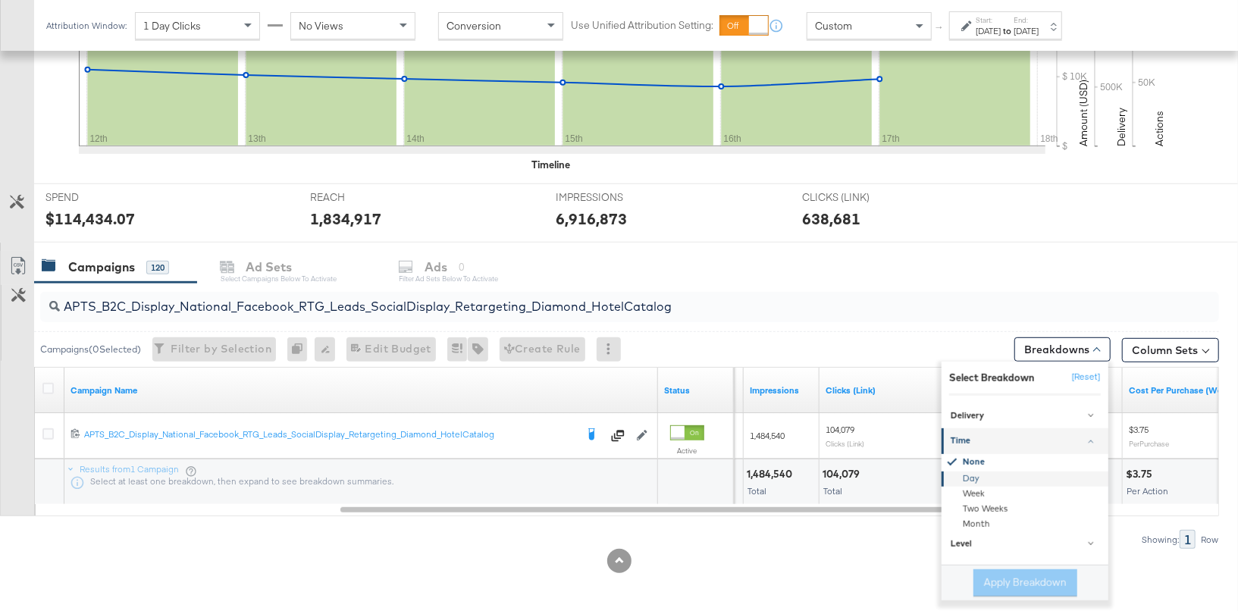
click at [1040, 476] on div "Day" at bounding box center [1026, 479] width 165 height 15
click at [1050, 572] on button "Apply Breakdown" at bounding box center [1026, 583] width 104 height 27
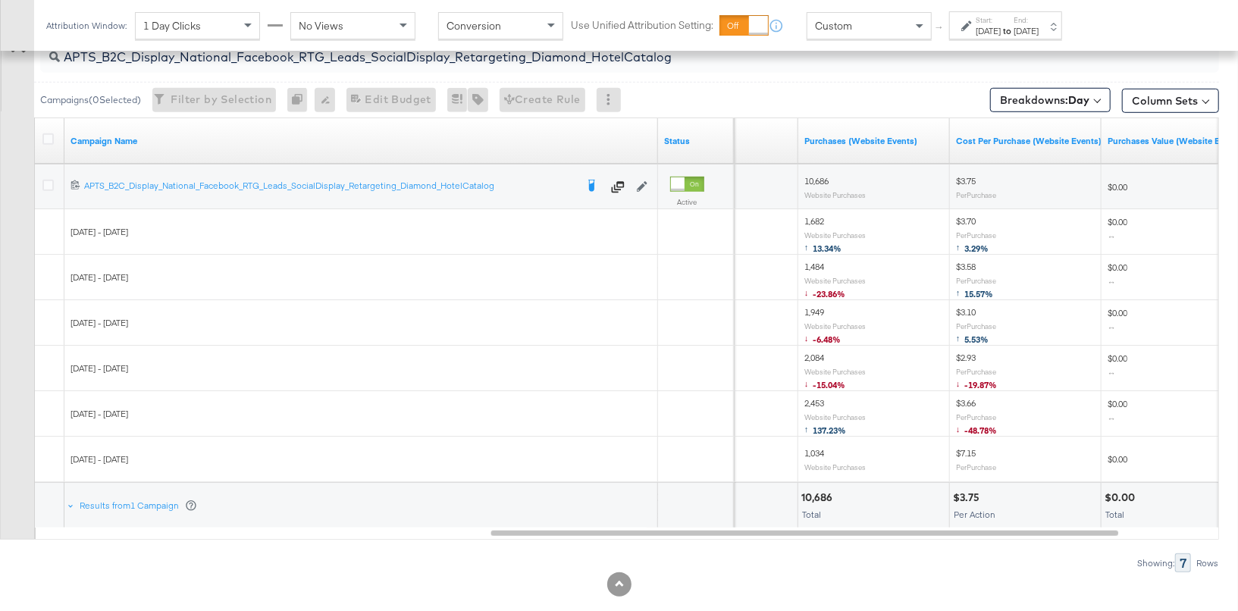
scroll to position [692, 0]
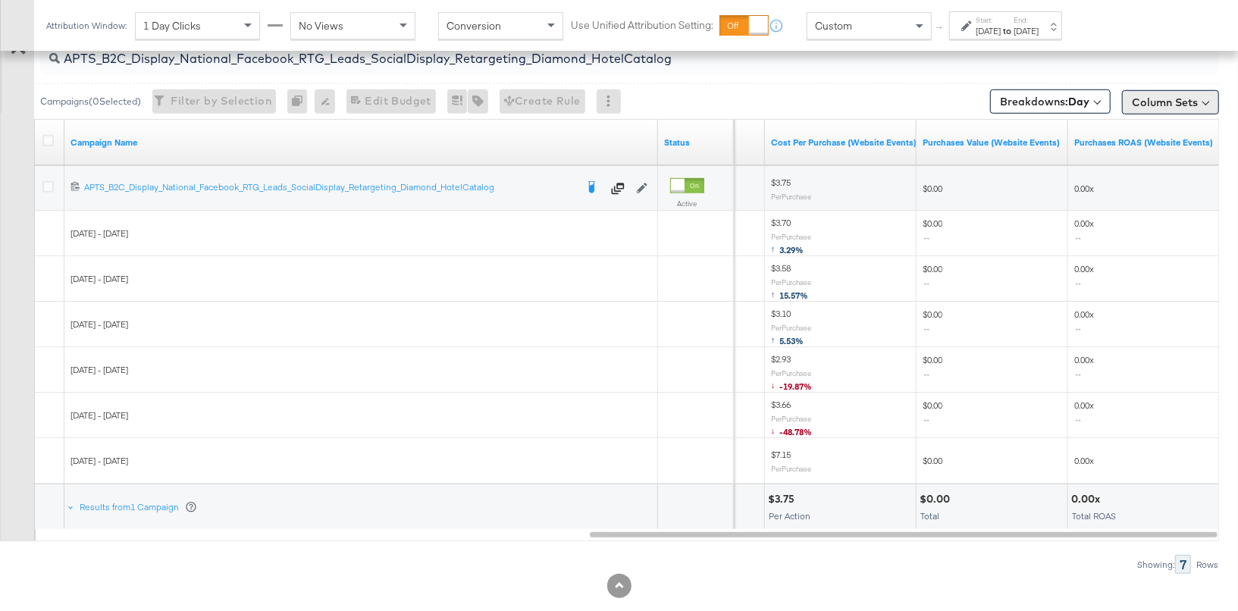
click at [1169, 90] on button "Column Sets" at bounding box center [1170, 102] width 97 height 24
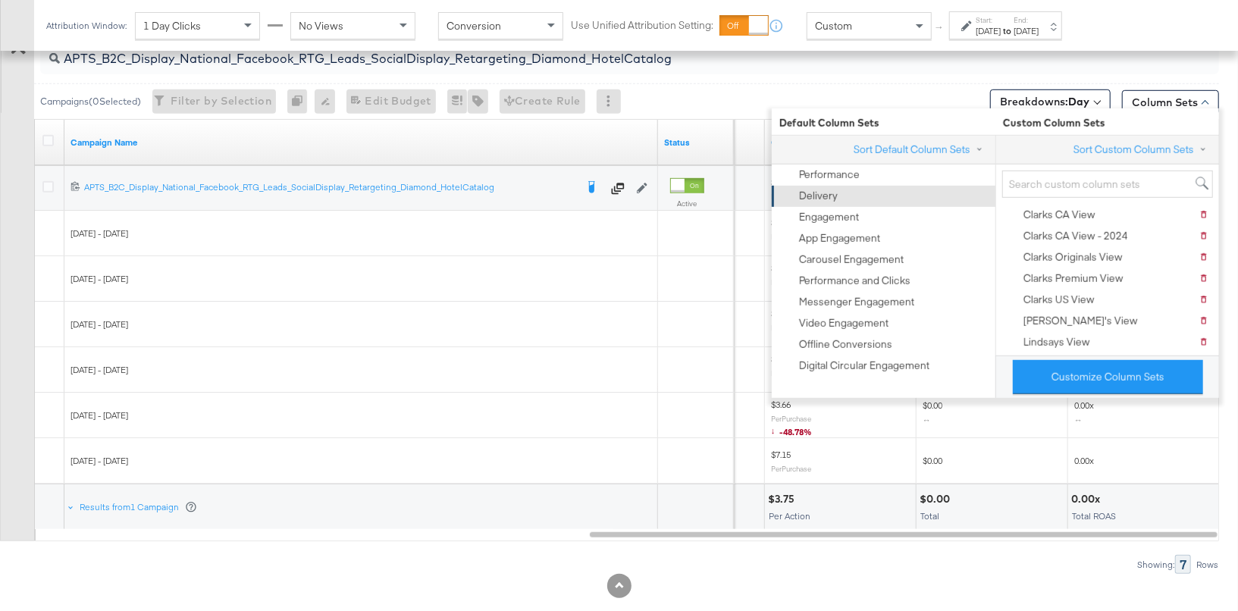
click at [874, 188] on div "Delivery" at bounding box center [882, 196] width 205 height 21
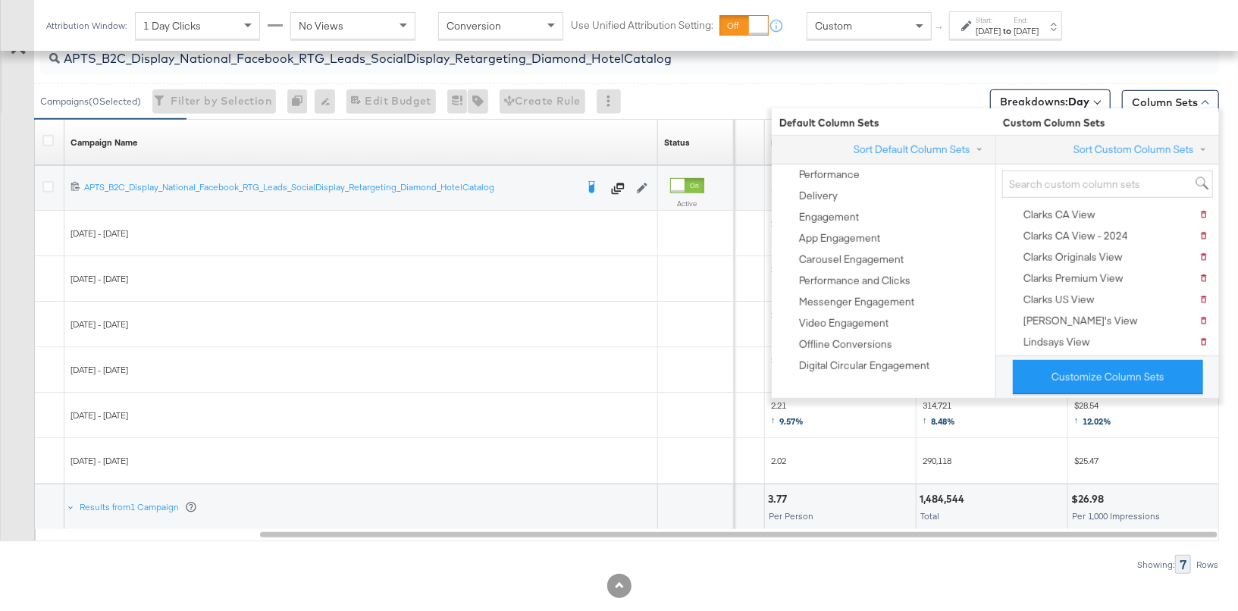
click at [916, 558] on div "Showing: 7 Rows" at bounding box center [610, 564] width 1220 height 19
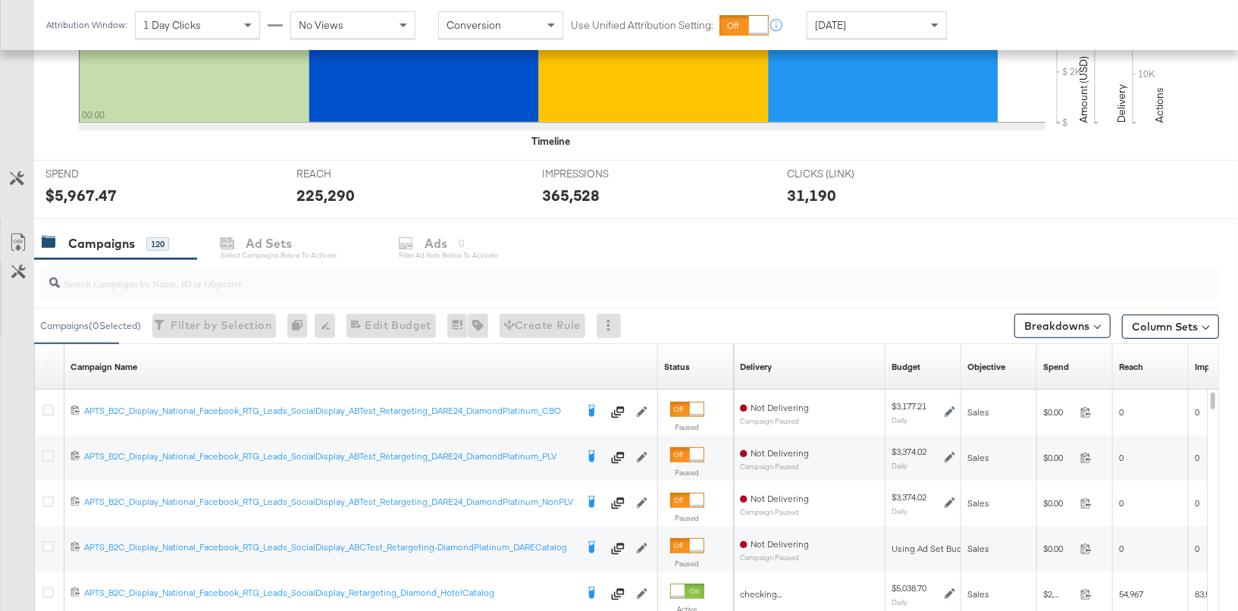
scroll to position [468, 0]
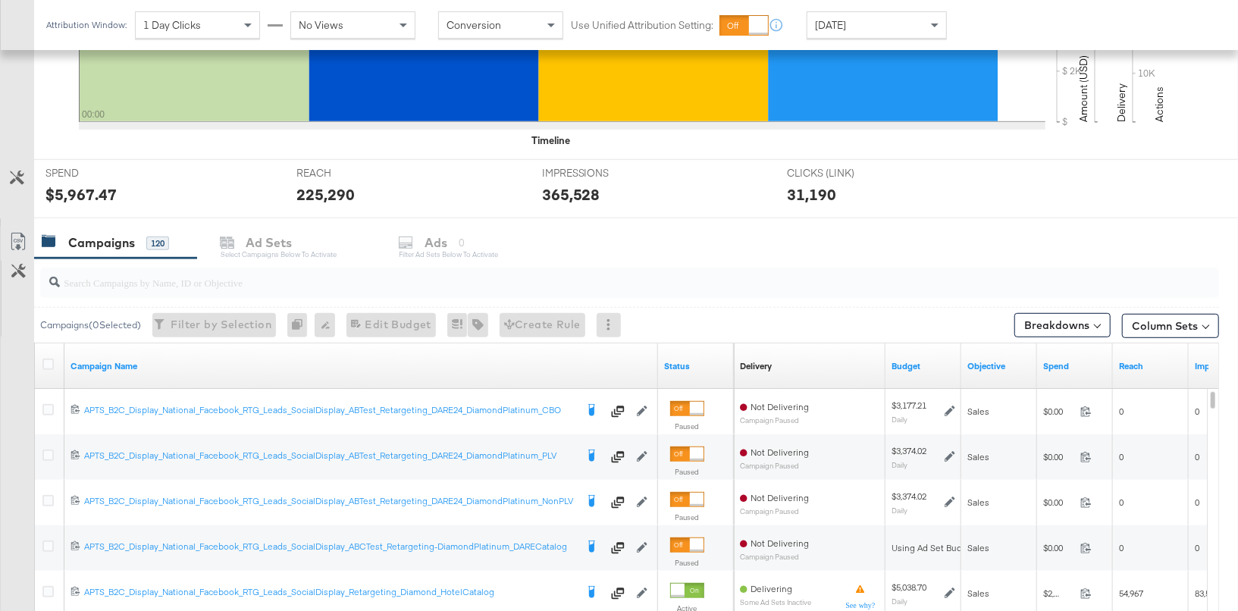
click at [565, 271] on input "search" at bounding box center [586, 277] width 1053 height 30
paste input "APTS_B2C_Display_National_Facebook_RTG_Leads_SocialDisplay_Retargeting_Diamond_…"
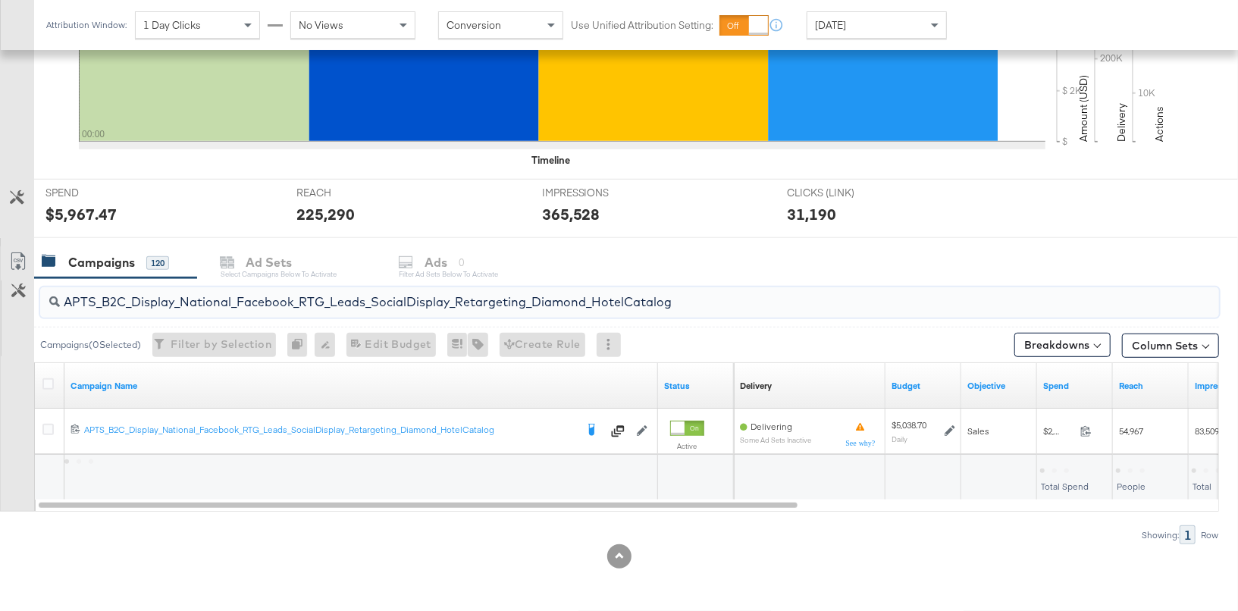
scroll to position [444, 0]
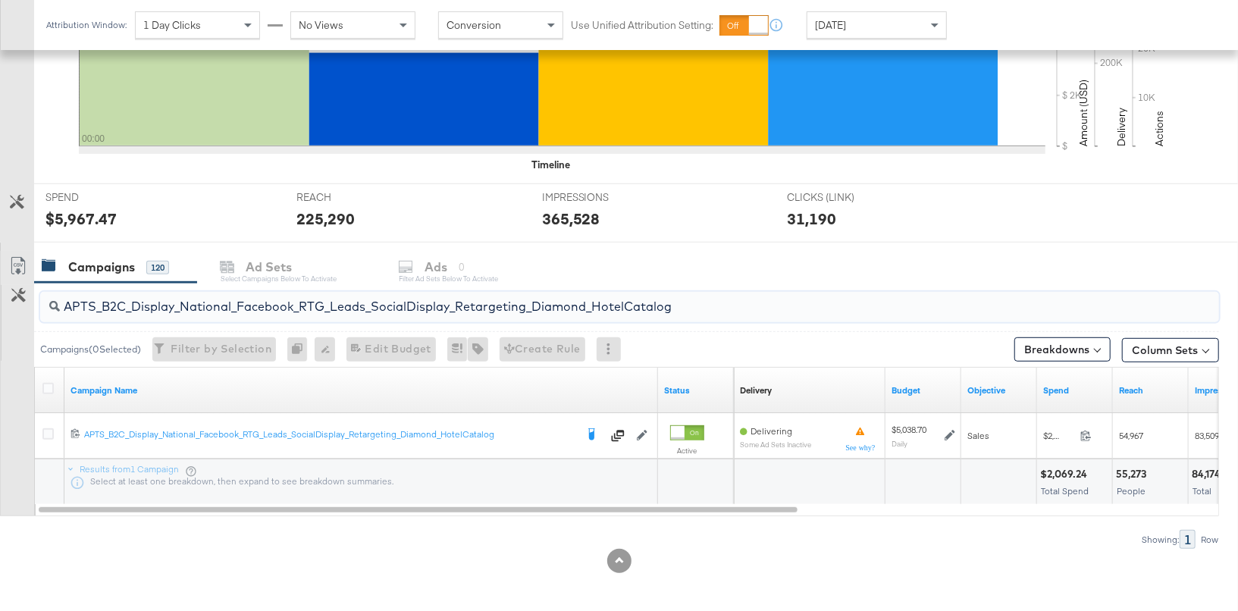
type input "APTS_B2C_Display_National_Facebook_RTG_Leads_SocialDisplay_Retargeting_Diamond_…"
click at [850, 20] on div "[DATE]" at bounding box center [877, 25] width 139 height 26
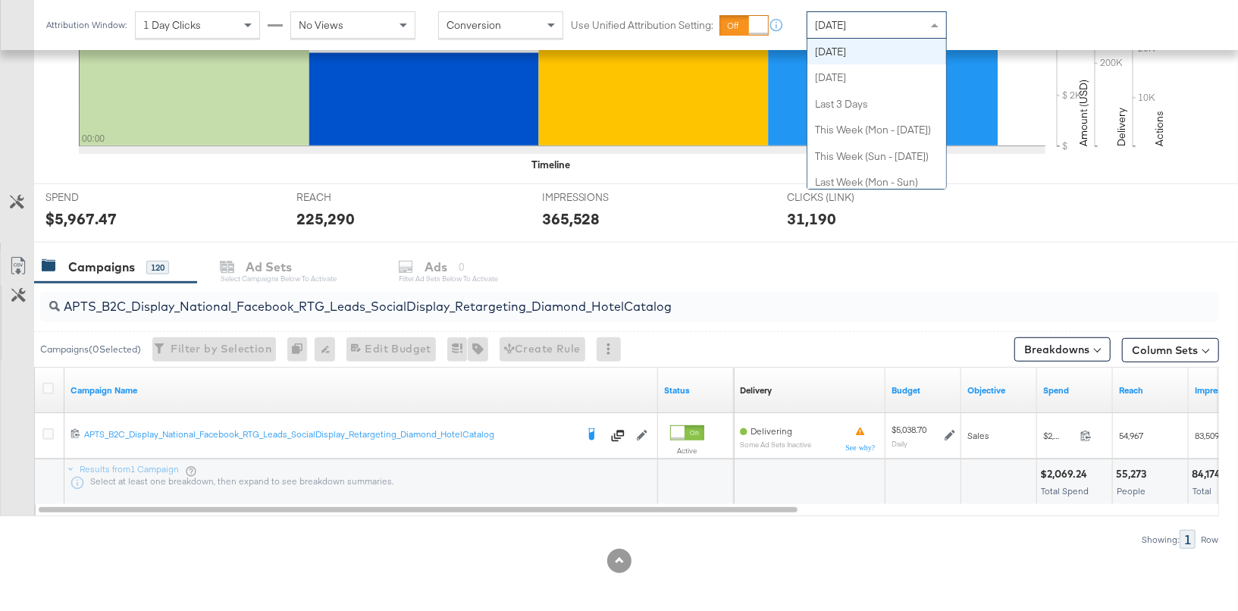
scroll to position [0, 0]
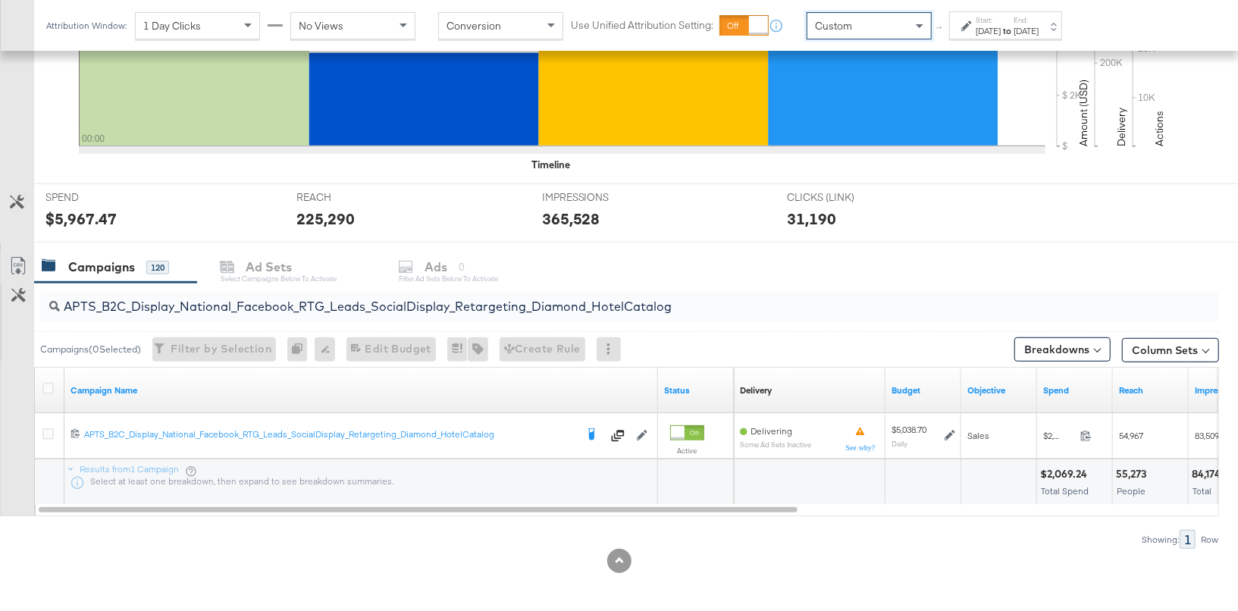
click at [1001, 26] on div "[DATE]" at bounding box center [988, 31] width 25 height 12
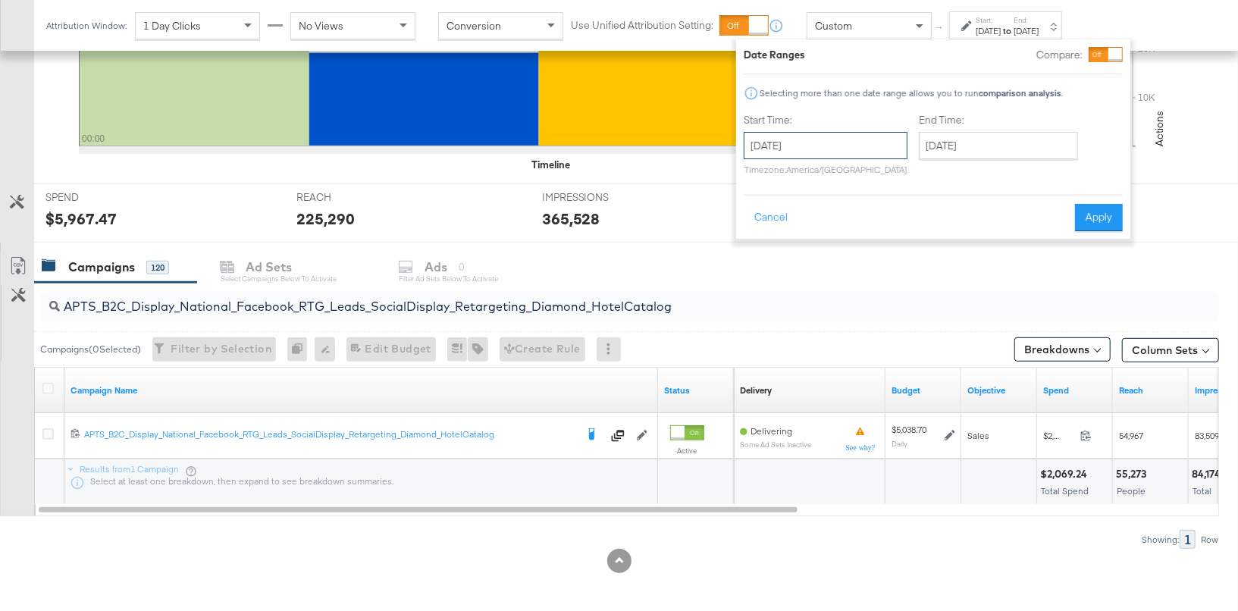
click at [824, 145] on input "[DATE]" at bounding box center [826, 145] width 164 height 27
click at [816, 256] on td "12" at bounding box center [813, 264] width 26 height 21
type input "[DATE]"
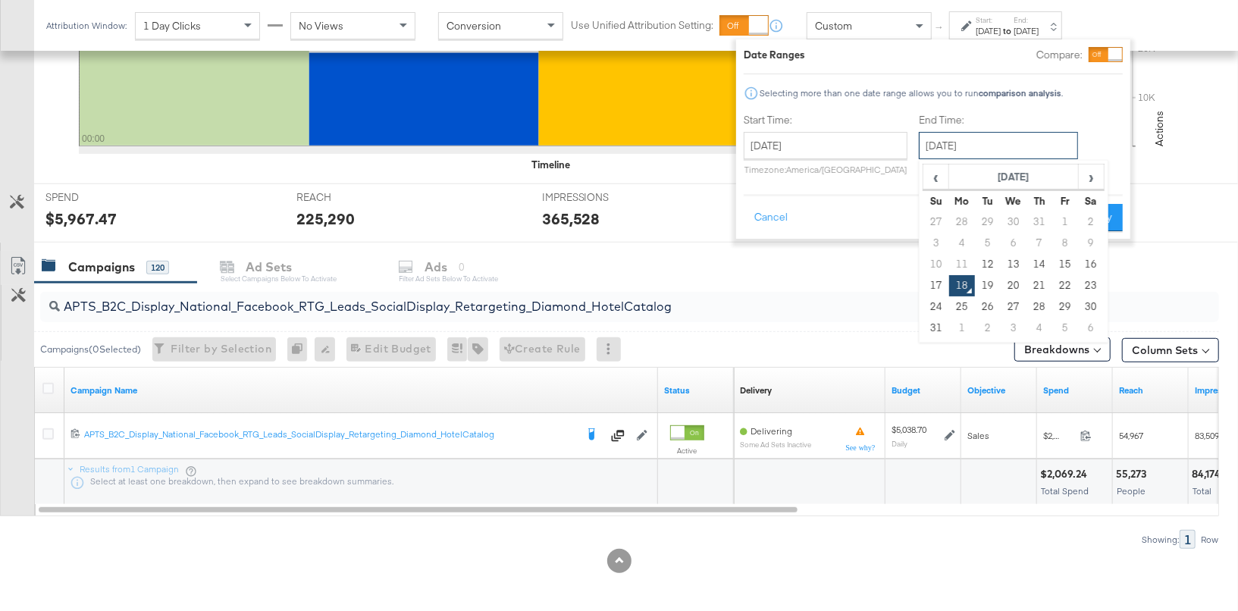
click at [987, 148] on input "[DATE]" at bounding box center [998, 145] width 159 height 27
click at [938, 278] on td "17" at bounding box center [937, 285] width 26 height 21
type input "[DATE]"
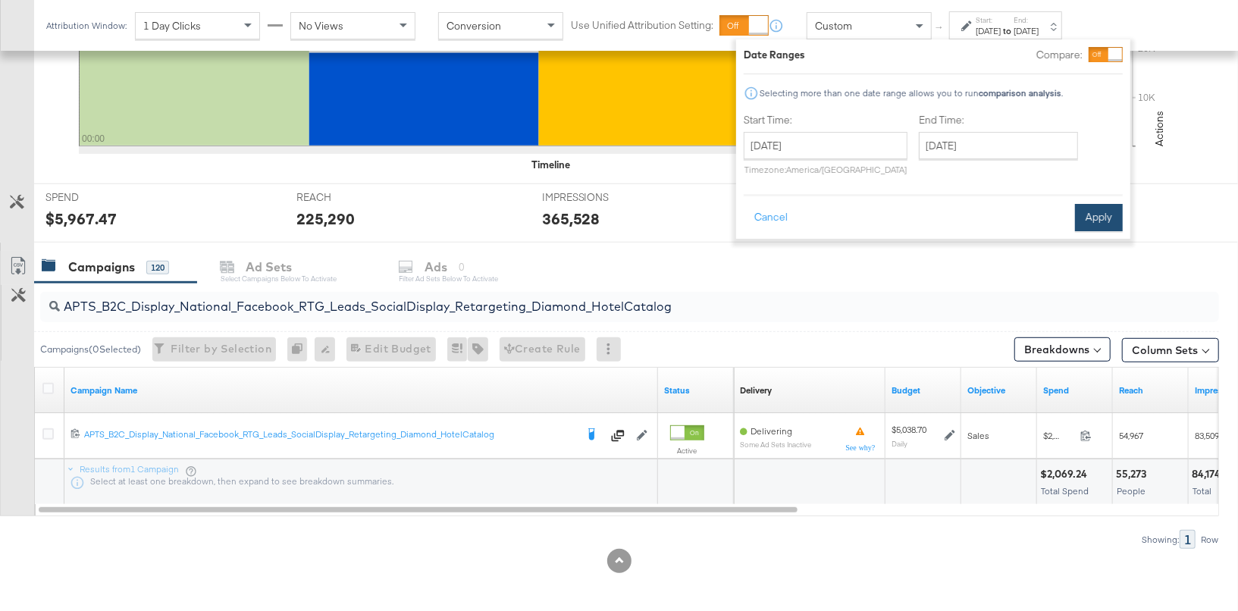
click at [1085, 212] on button "Apply" at bounding box center [1099, 217] width 48 height 27
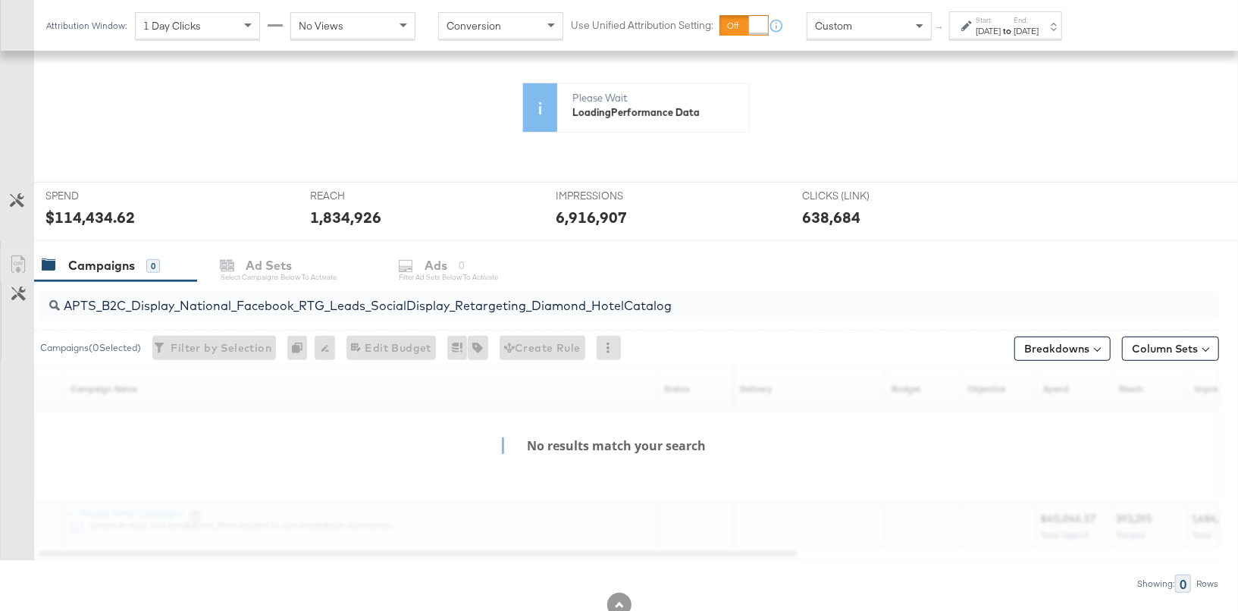
scroll to position [444, 0]
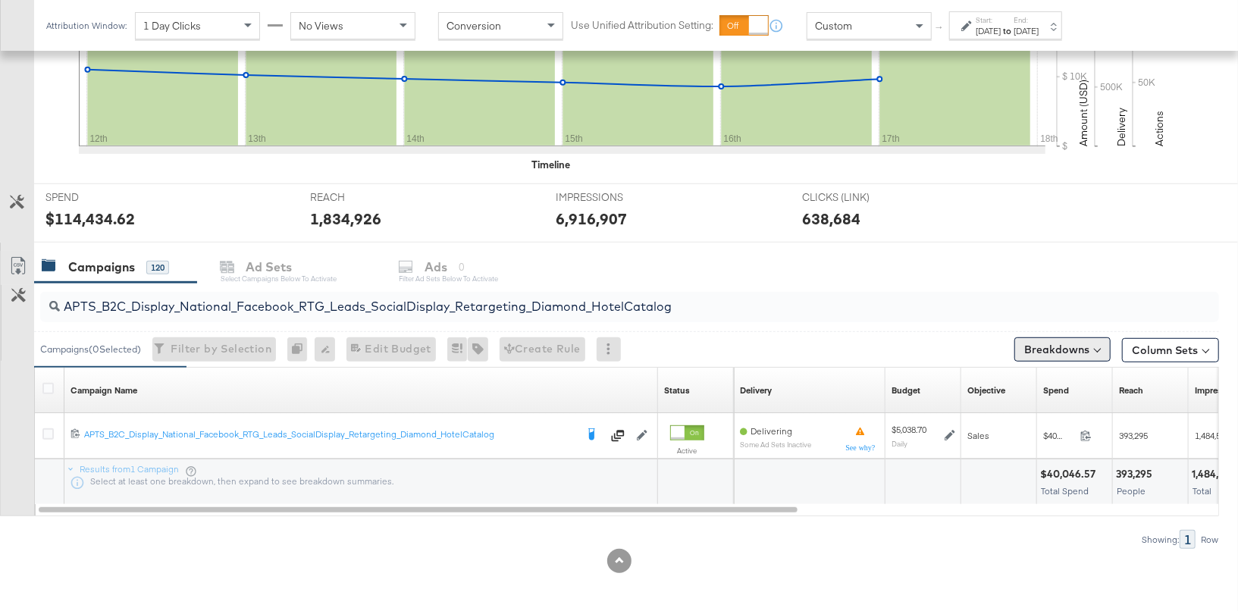
click at [1077, 350] on button "Breakdowns" at bounding box center [1063, 349] width 96 height 24
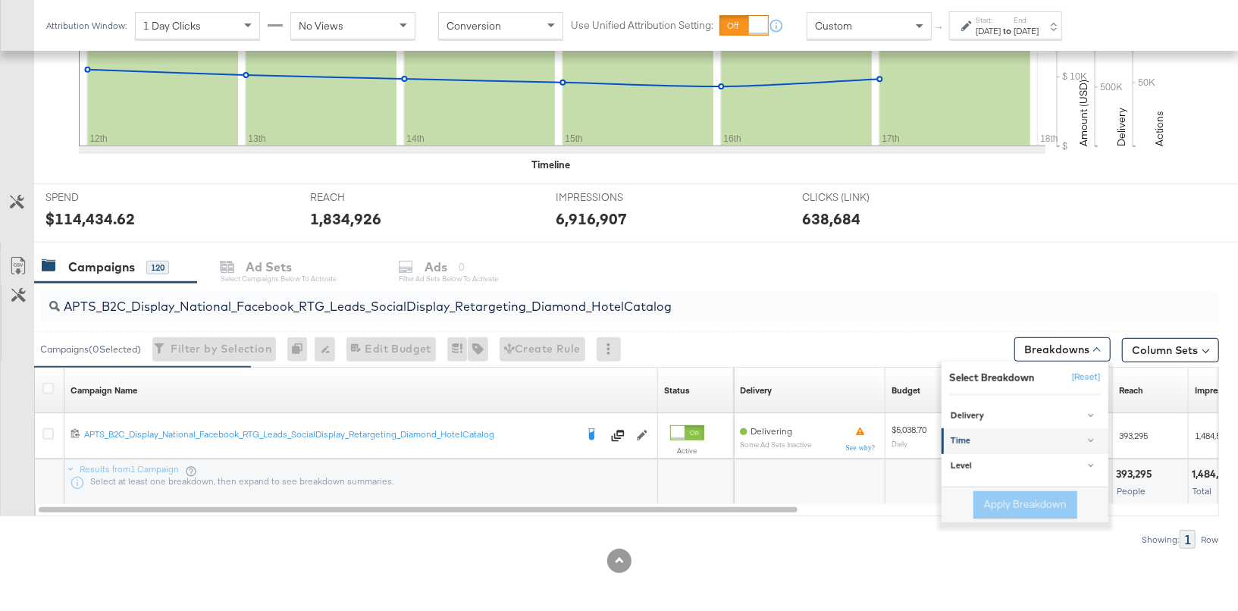
click at [1022, 437] on div "Time" at bounding box center [1026, 441] width 151 height 12
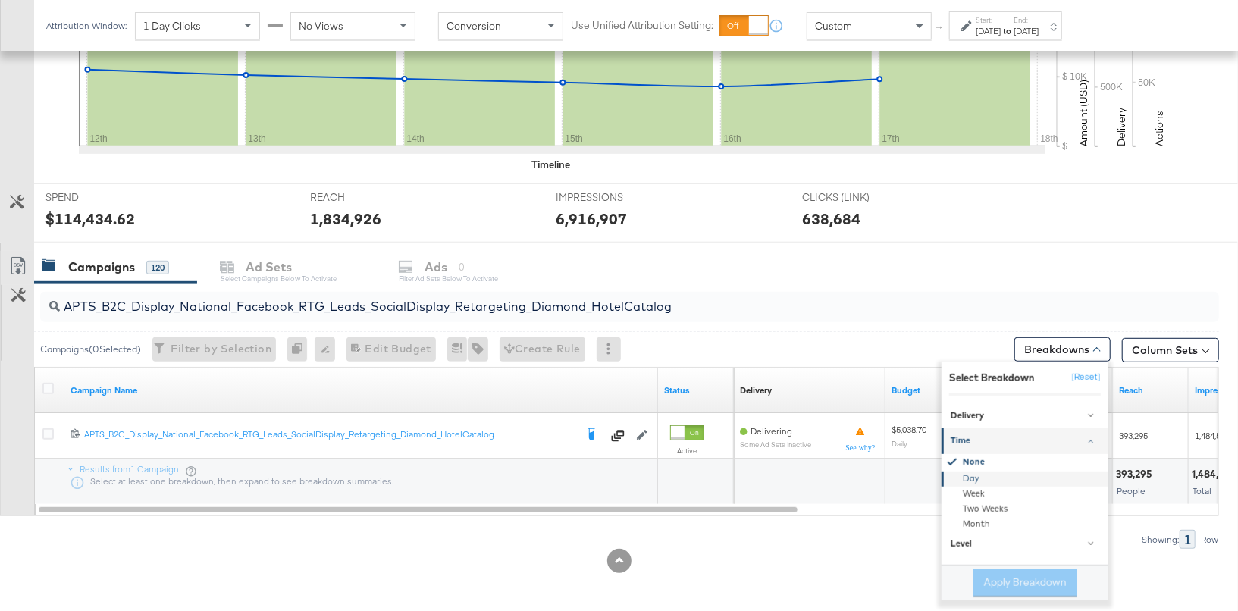
click at [1006, 472] on div "Day" at bounding box center [1026, 479] width 165 height 15
click at [1028, 585] on button "Apply Breakdown" at bounding box center [1026, 583] width 104 height 27
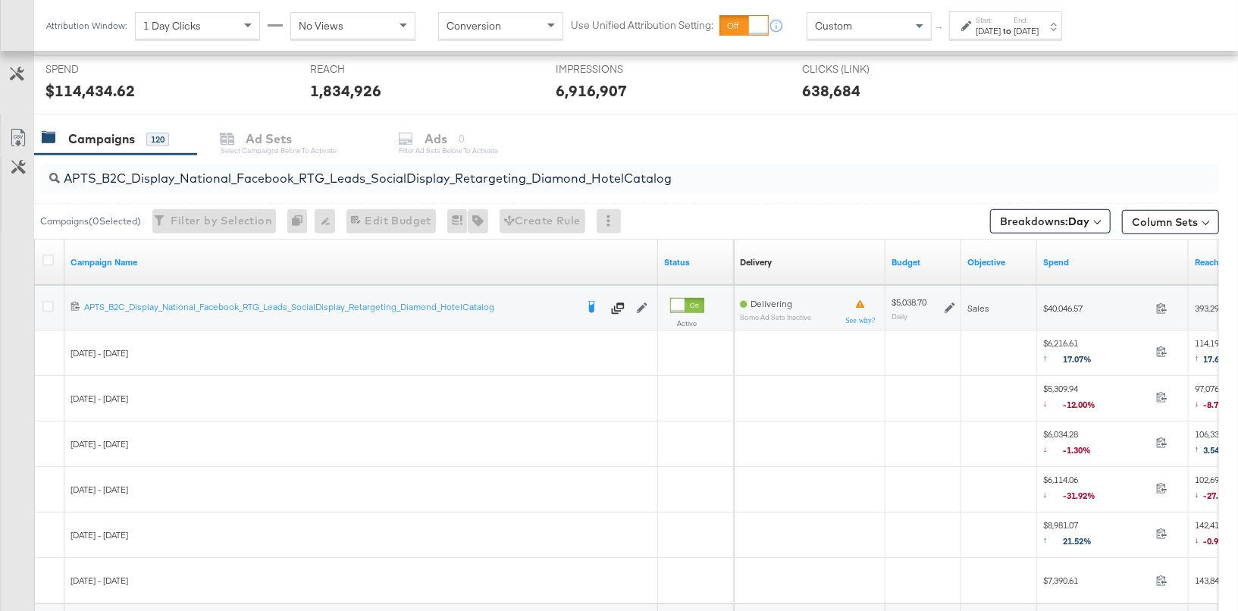
scroll to position [575, 0]
click at [1156, 212] on button "Column Sets" at bounding box center [1170, 220] width 97 height 24
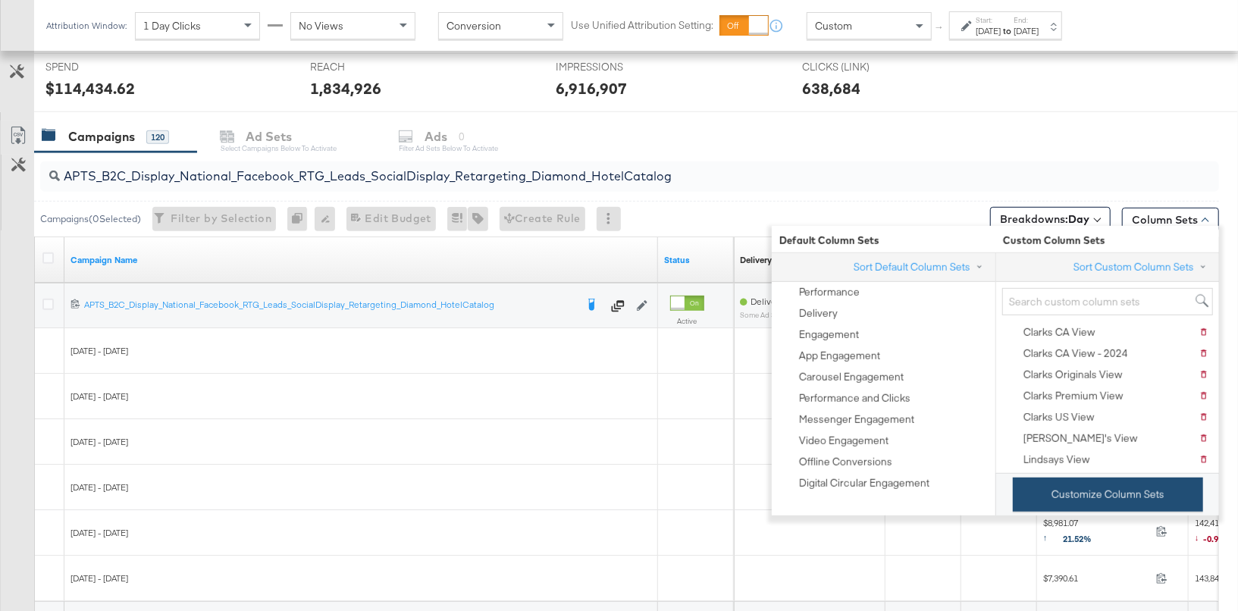
click at [1117, 490] on button "Customize Column Sets" at bounding box center [1108, 495] width 190 height 34
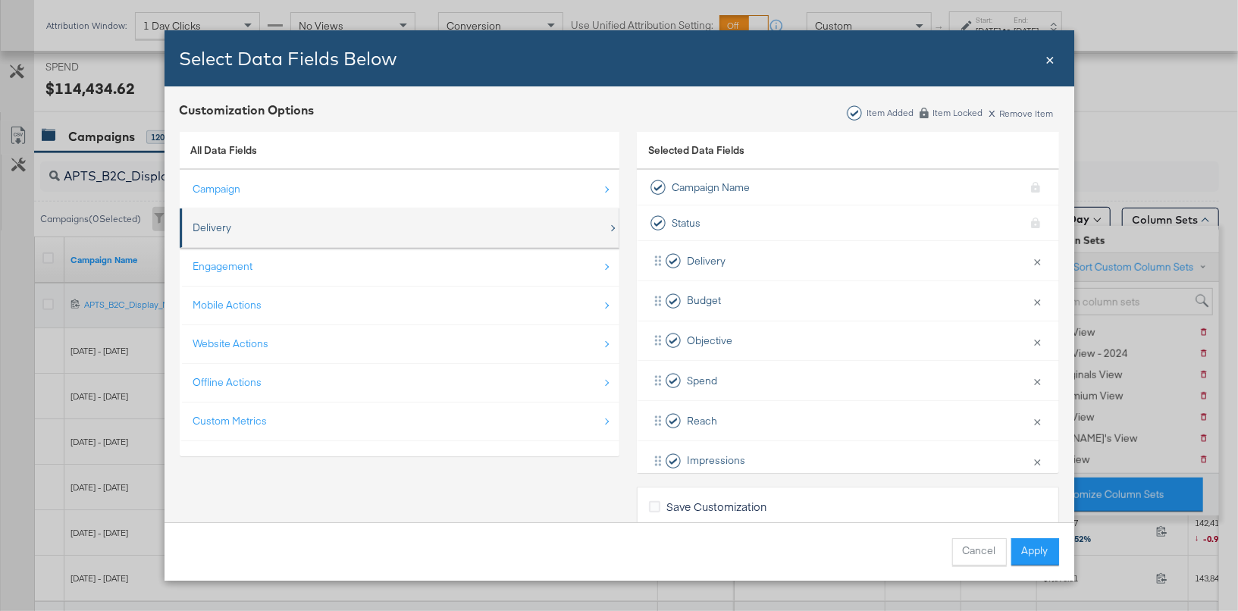
click at [516, 235] on div "Delivery" at bounding box center [400, 227] width 415 height 31
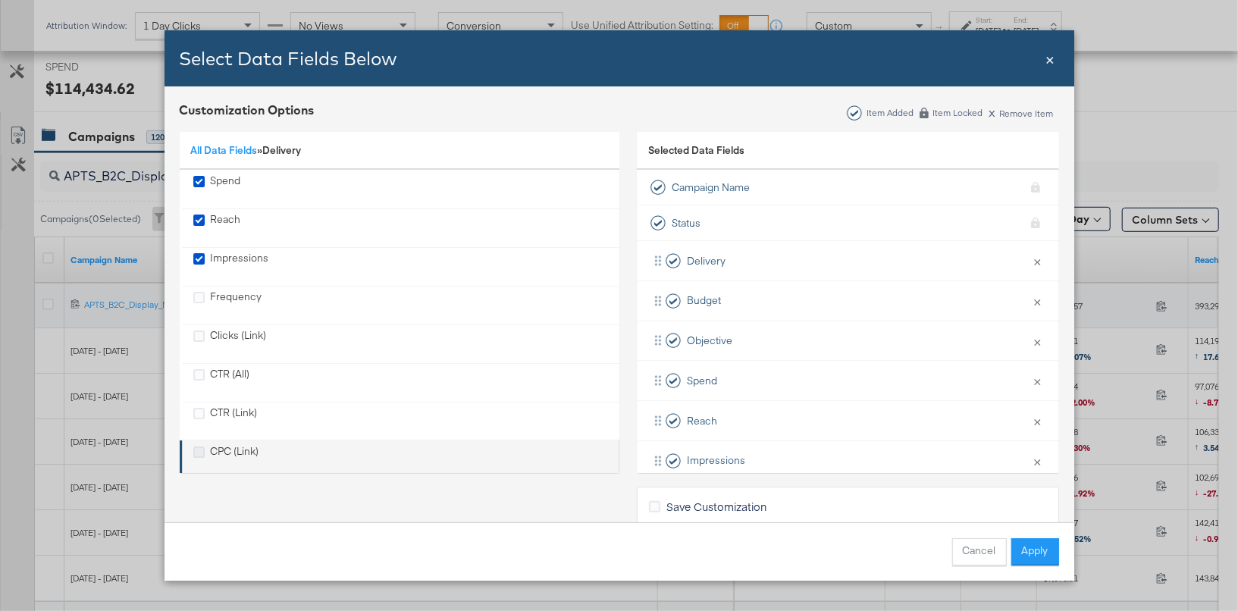
click at [201, 449] on icon "CPC (Link)" at bounding box center [198, 452] width 11 height 11
click at [0, 0] on input "CPC (Link)" at bounding box center [0, 0] width 0 height 0
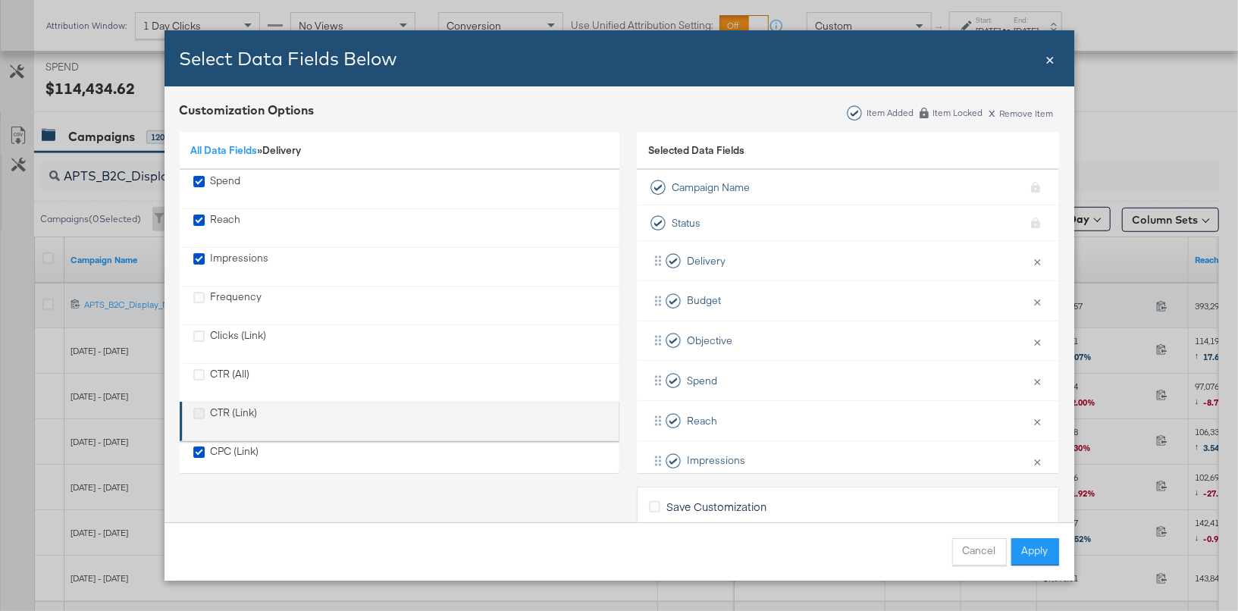
click at [202, 408] on icon "CTR (Link)" at bounding box center [198, 413] width 11 height 11
click at [0, 0] on input "CTR (Link)" at bounding box center [0, 0] width 0 height 0
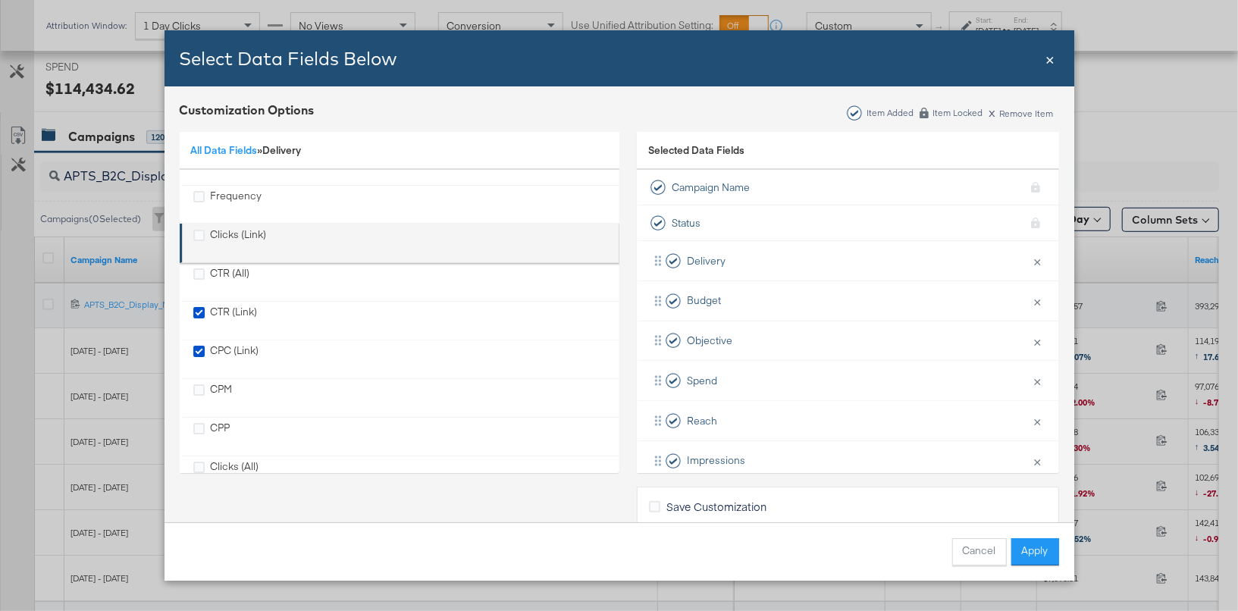
scroll to position [109, 0]
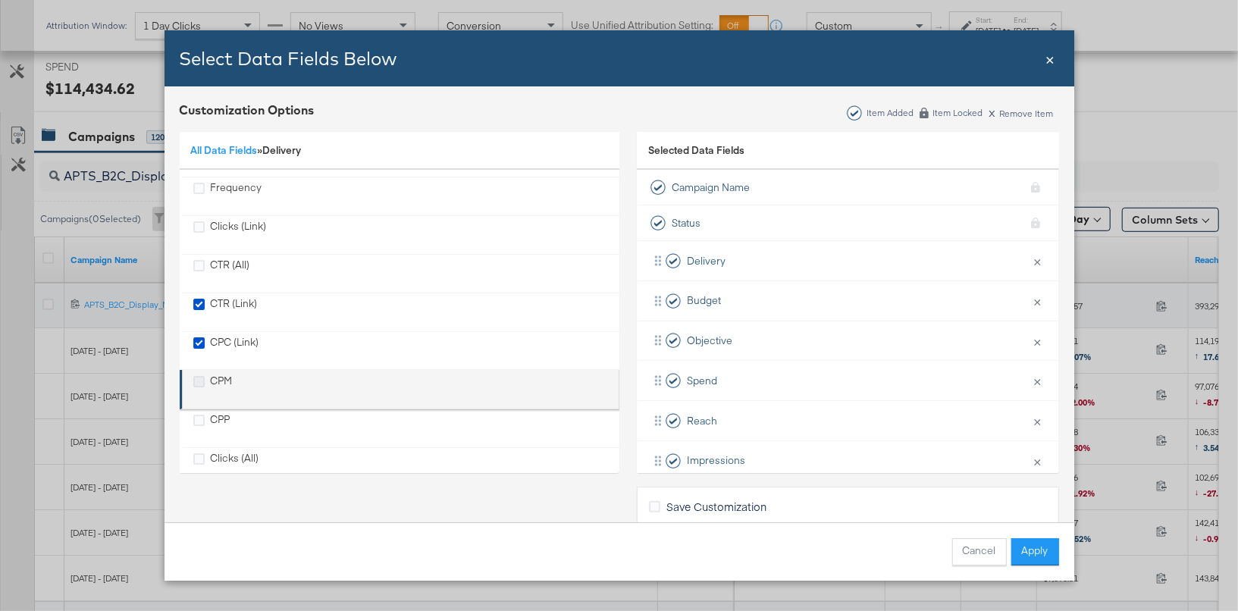
click at [196, 376] on icon "CPM" at bounding box center [198, 381] width 11 height 11
click at [0, 0] on input "CPM" at bounding box center [0, 0] width 0 height 0
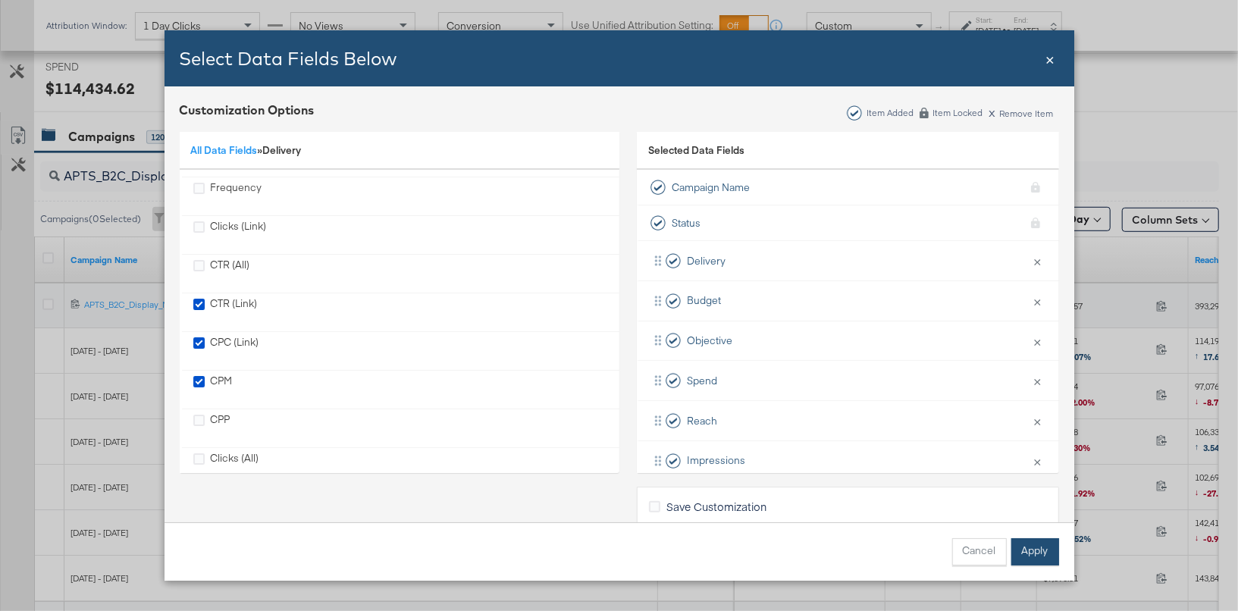
click at [1028, 556] on button "Apply" at bounding box center [1036, 551] width 48 height 27
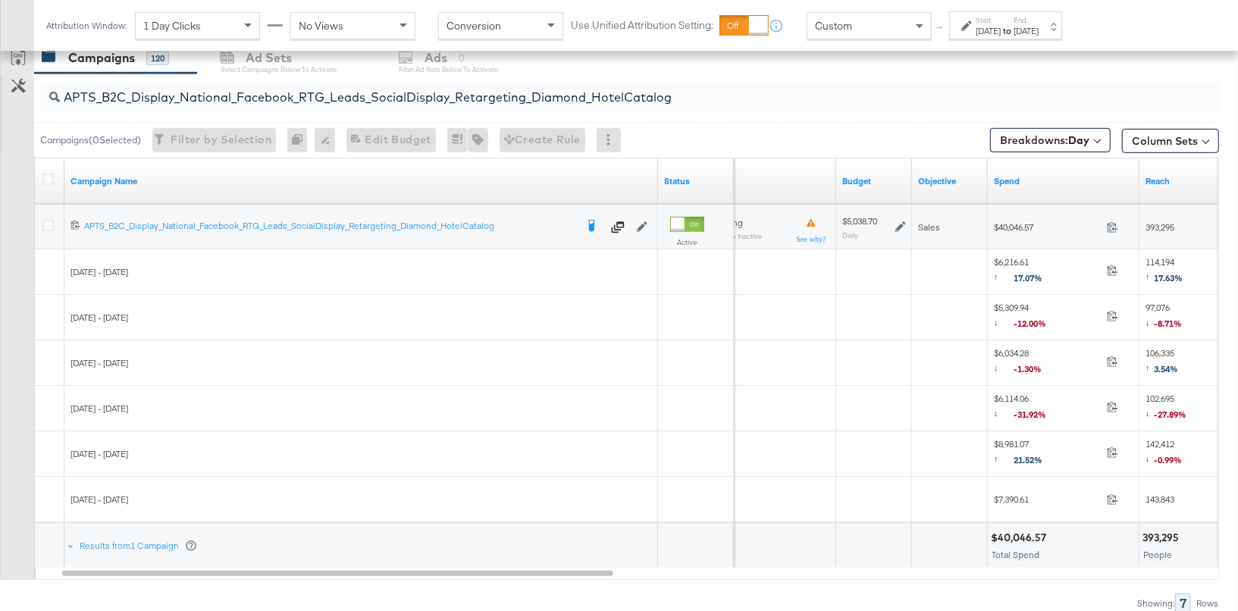
scroll to position [655, 0]
